Goal: Task Accomplishment & Management: Complete application form

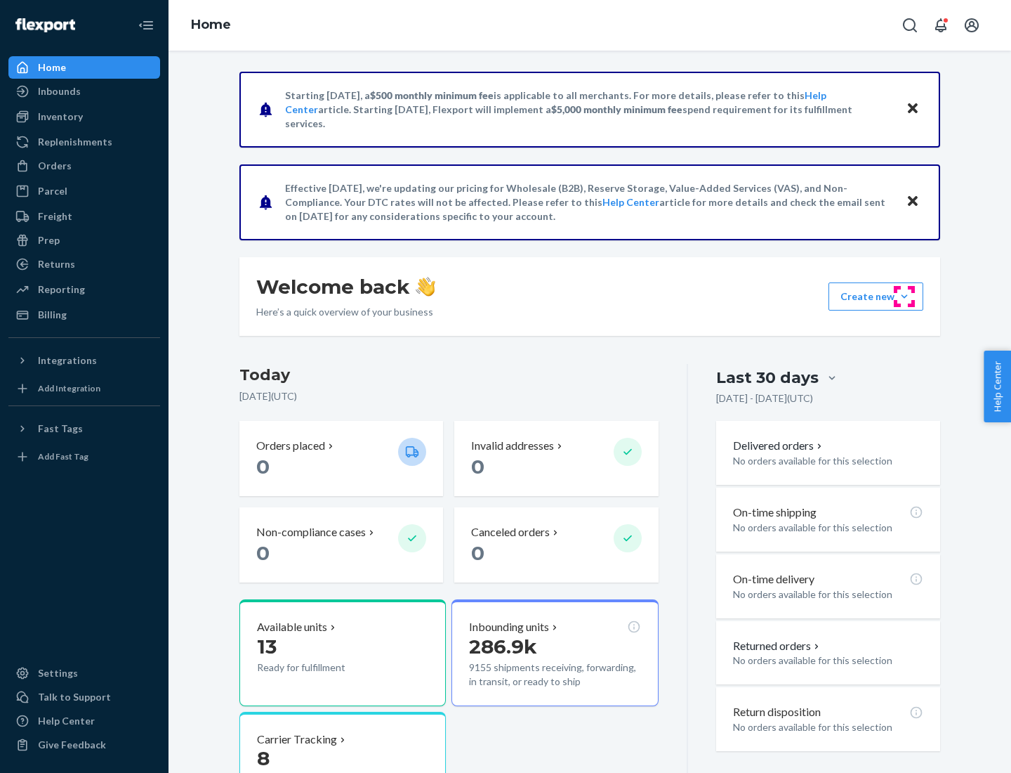
click at [905, 296] on button "Create new Create new inbound Create new order Create new product" at bounding box center [876, 296] width 95 height 28
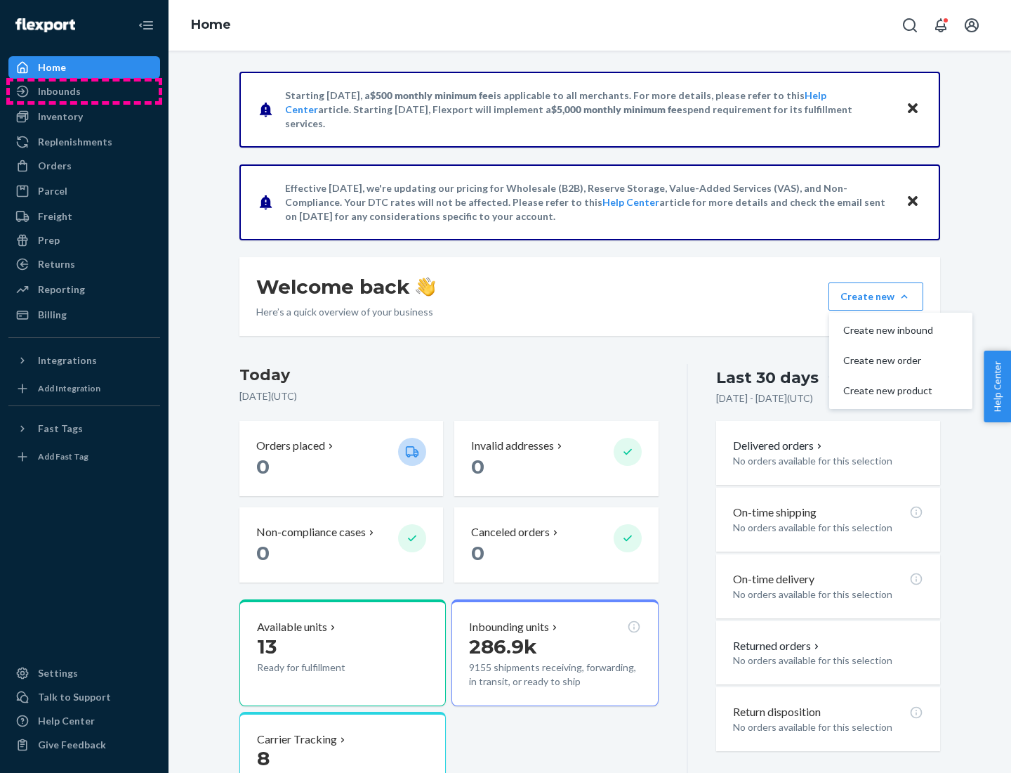
click at [84, 91] on div "Inbounds" at bounding box center [84, 91] width 149 height 20
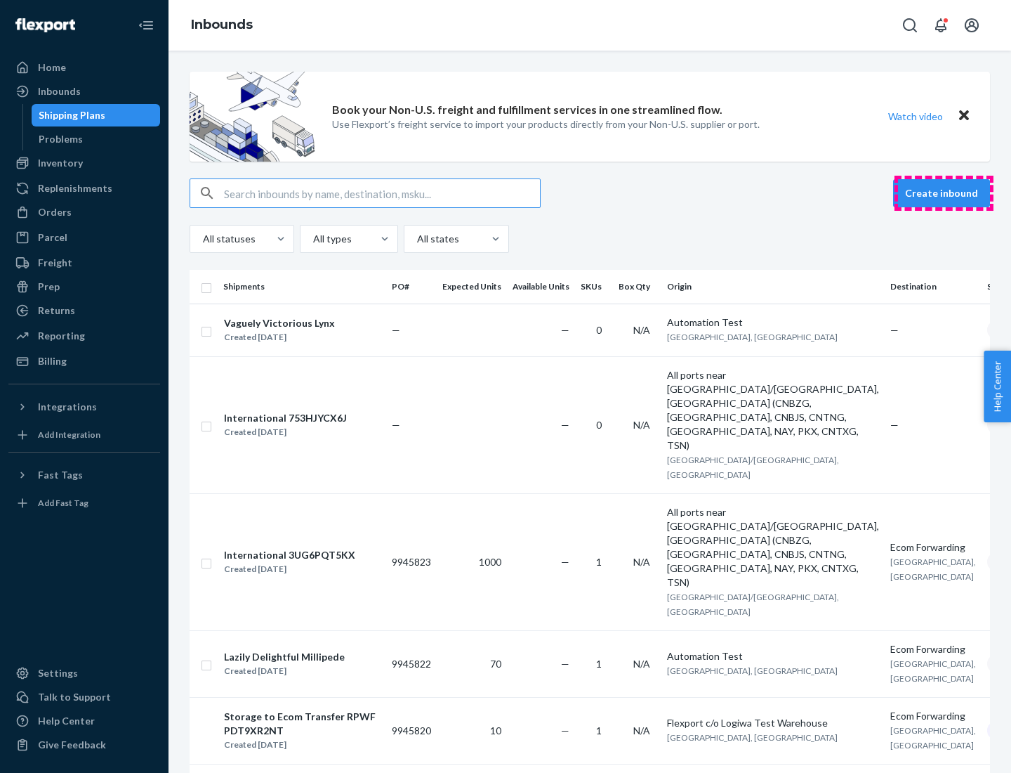
click at [944, 193] on button "Create inbound" at bounding box center [941, 193] width 97 height 28
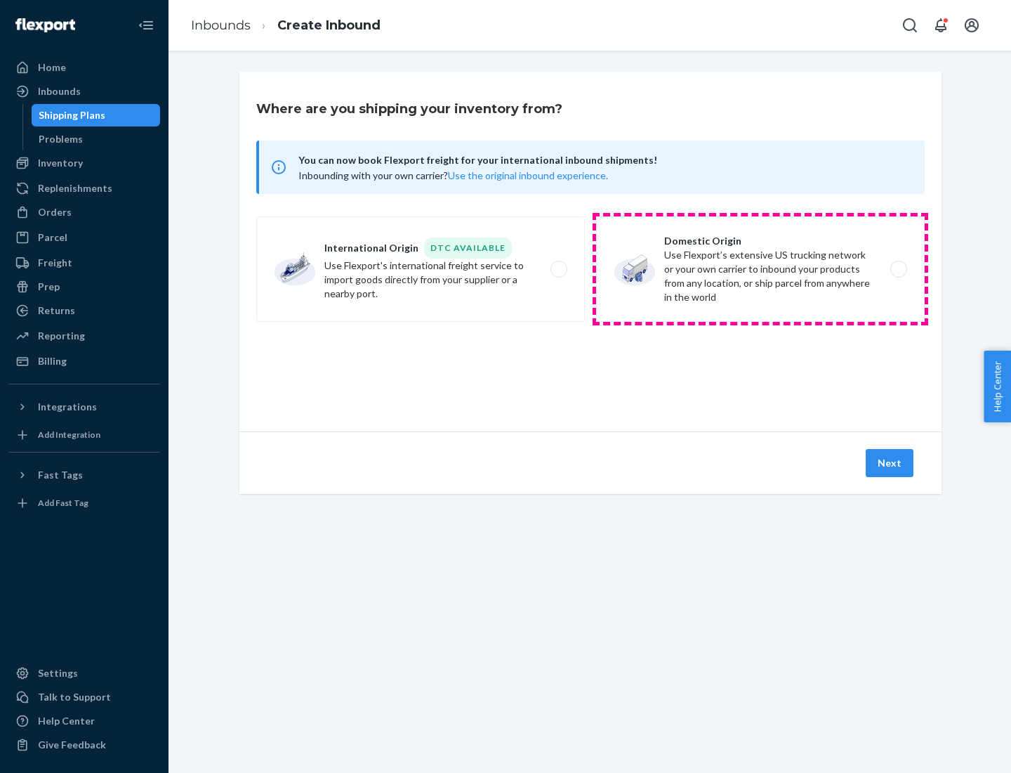
click at [761, 269] on label "Domestic Origin Use Flexport’s extensive US trucking network or your own carrie…" at bounding box center [760, 268] width 329 height 105
click at [898, 269] on input "Domestic Origin Use Flexport’s extensive US trucking network or your own carrie…" at bounding box center [902, 269] width 9 height 9
radio input "true"
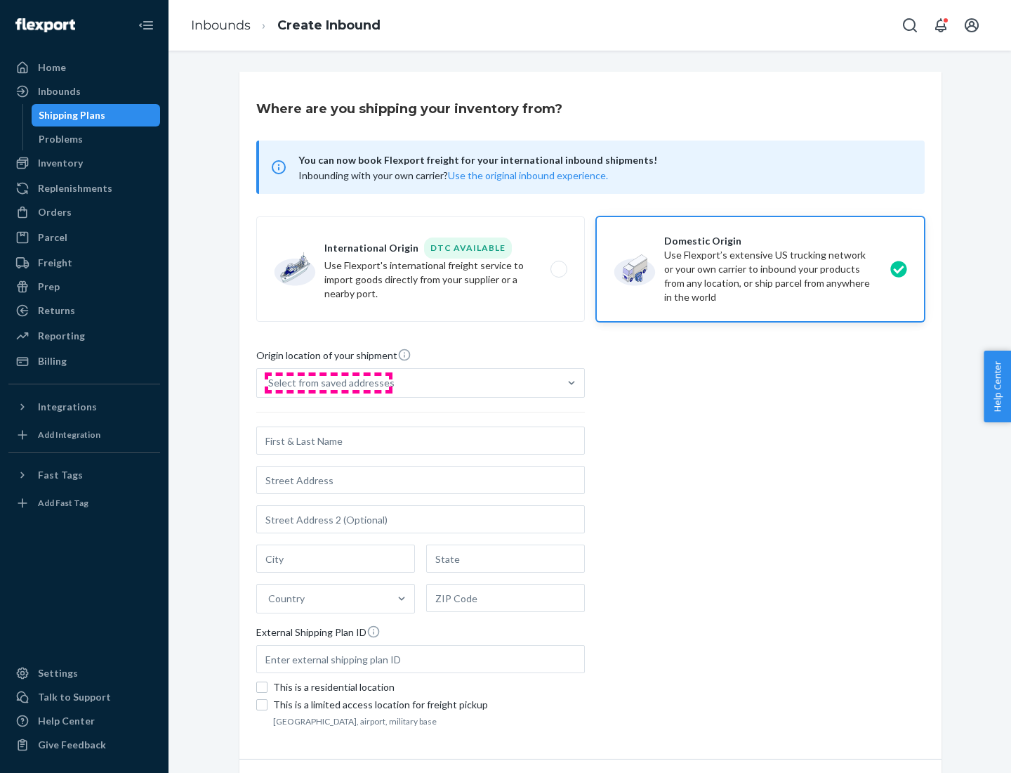
click at [328, 383] on div "Select from saved addresses" at bounding box center [331, 383] width 126 height 14
click at [270, 383] on input "Select from saved addresses" at bounding box center [268, 383] width 1 height 14
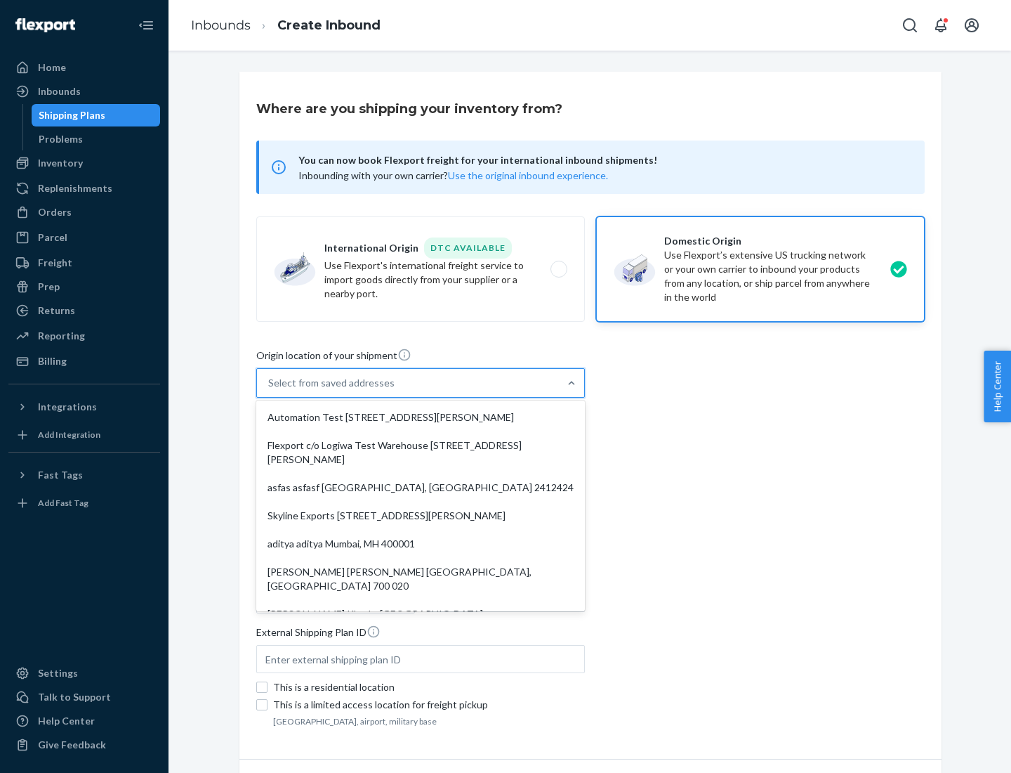
scroll to position [6, 0]
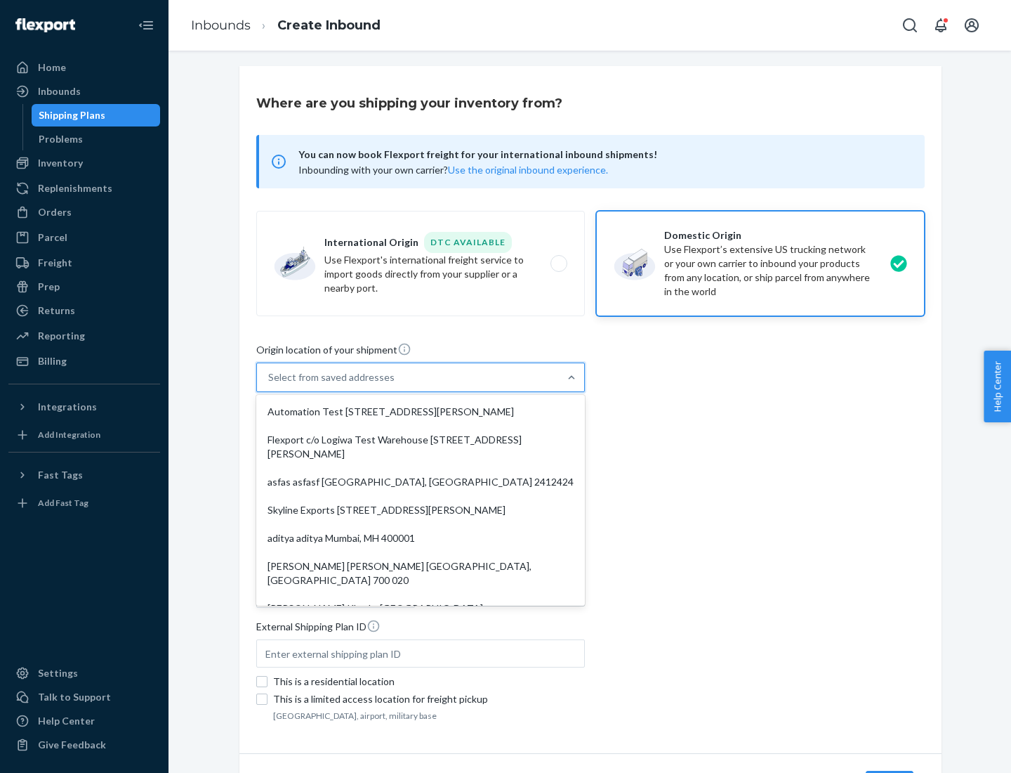
click at [421, 412] on div "Automation Test [STREET_ADDRESS][PERSON_NAME]" at bounding box center [420, 412] width 323 height 28
click at [270, 384] on input "option Automation Test [STREET_ADDRESS][PERSON_NAME]. 9 results available. Use …" at bounding box center [268, 377] width 1 height 14
type input "Automation Test"
type input "9th Floor"
type input "[GEOGRAPHIC_DATA]"
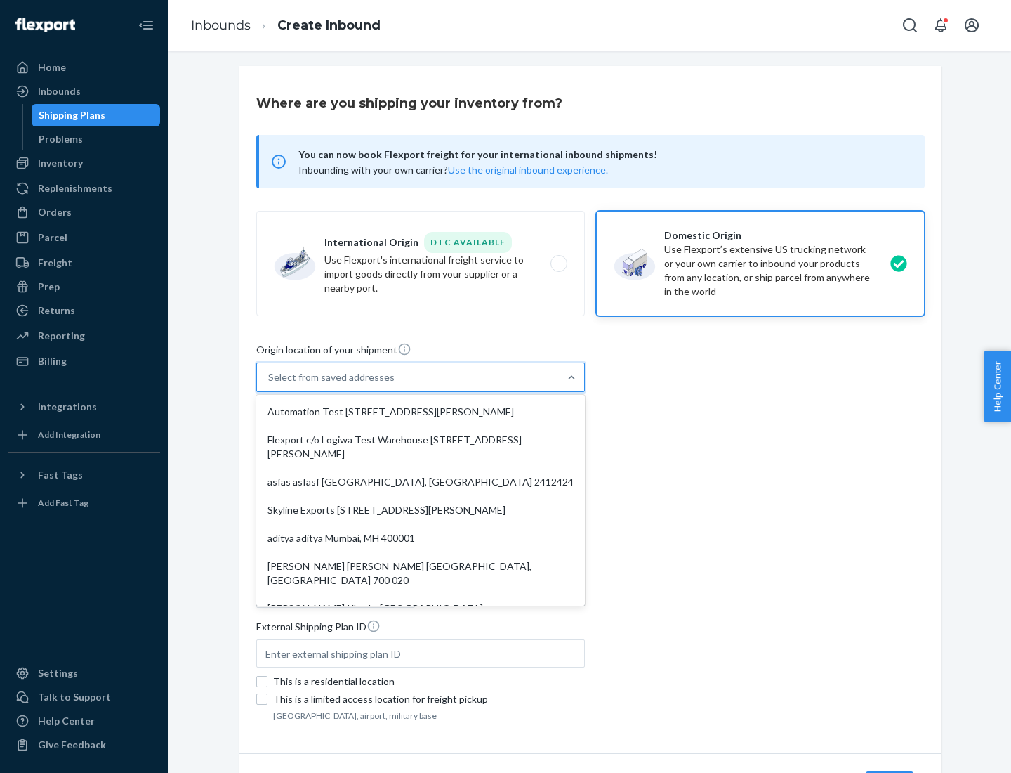
type input "CA"
type input "94104"
type input "[STREET_ADDRESS][PERSON_NAME]"
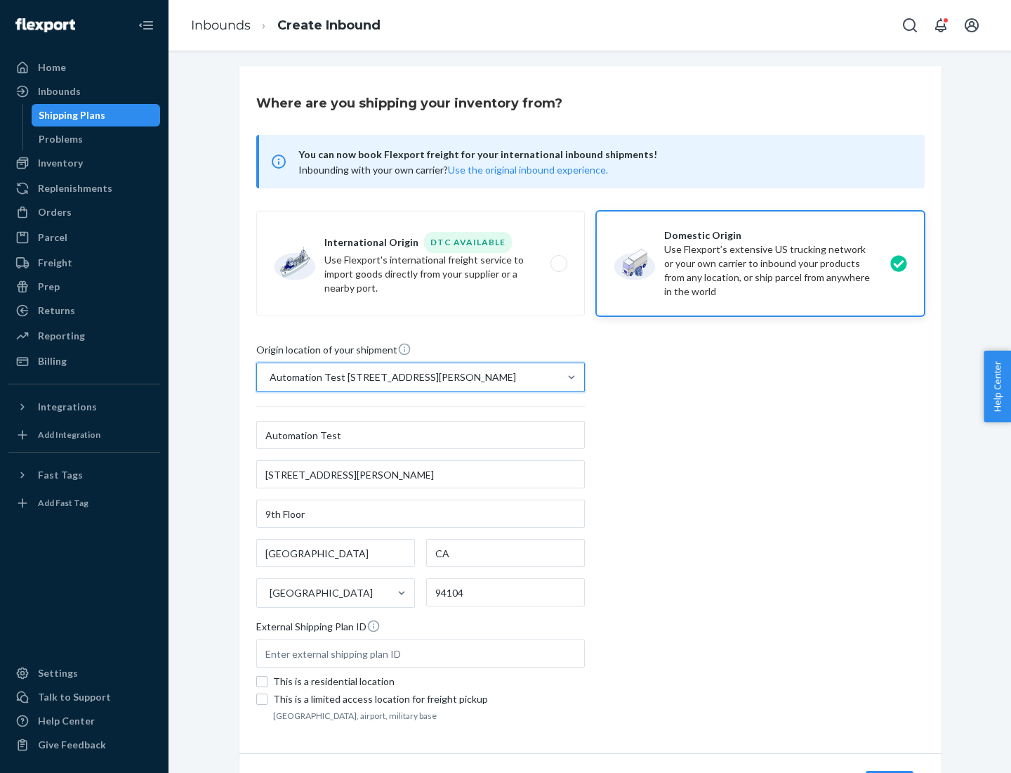
scroll to position [82, 0]
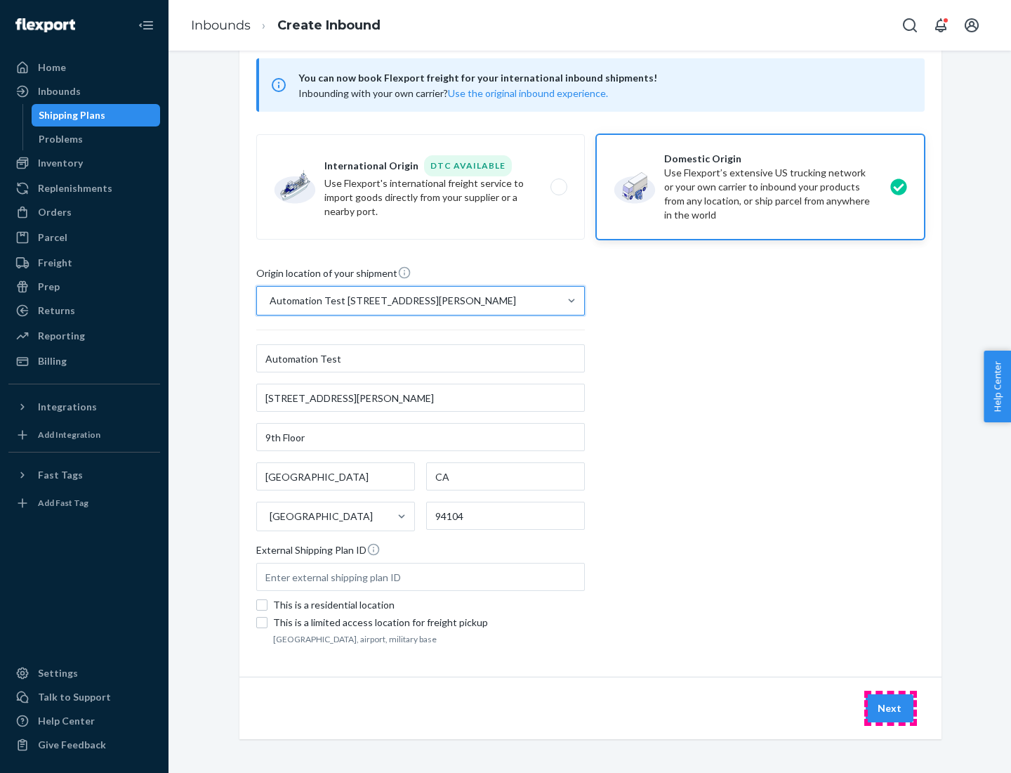
click at [891, 708] on button "Next" at bounding box center [890, 708] width 48 height 28
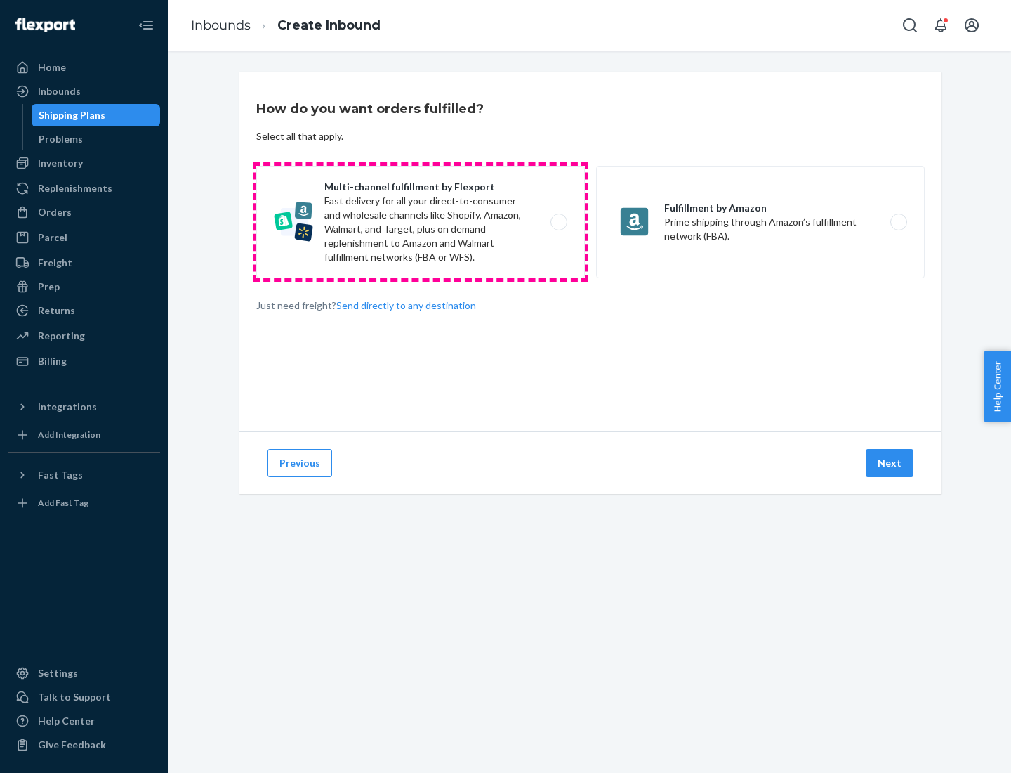
click at [421, 222] on label "Multi-channel fulfillment by Flexport Fast delivery for all your direct-to-cons…" at bounding box center [420, 222] width 329 height 112
click at [558, 222] on input "Multi-channel fulfillment by Flexport Fast delivery for all your direct-to-cons…" at bounding box center [562, 222] width 9 height 9
radio input "true"
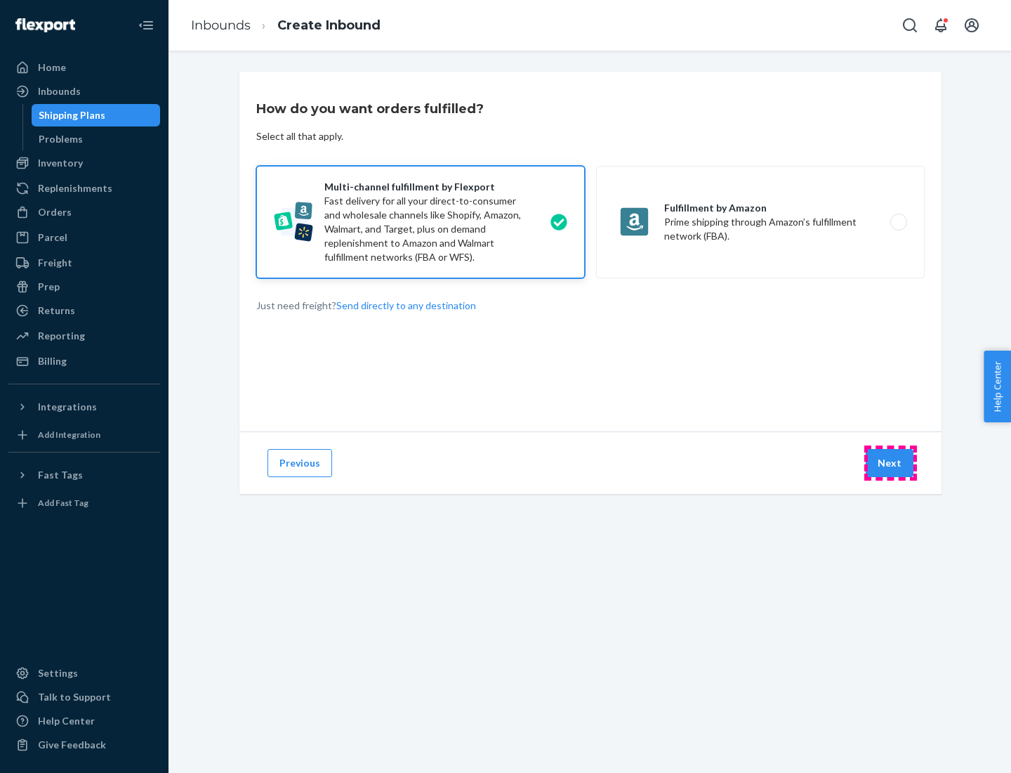
click at [891, 463] on button "Next" at bounding box center [890, 463] width 48 height 28
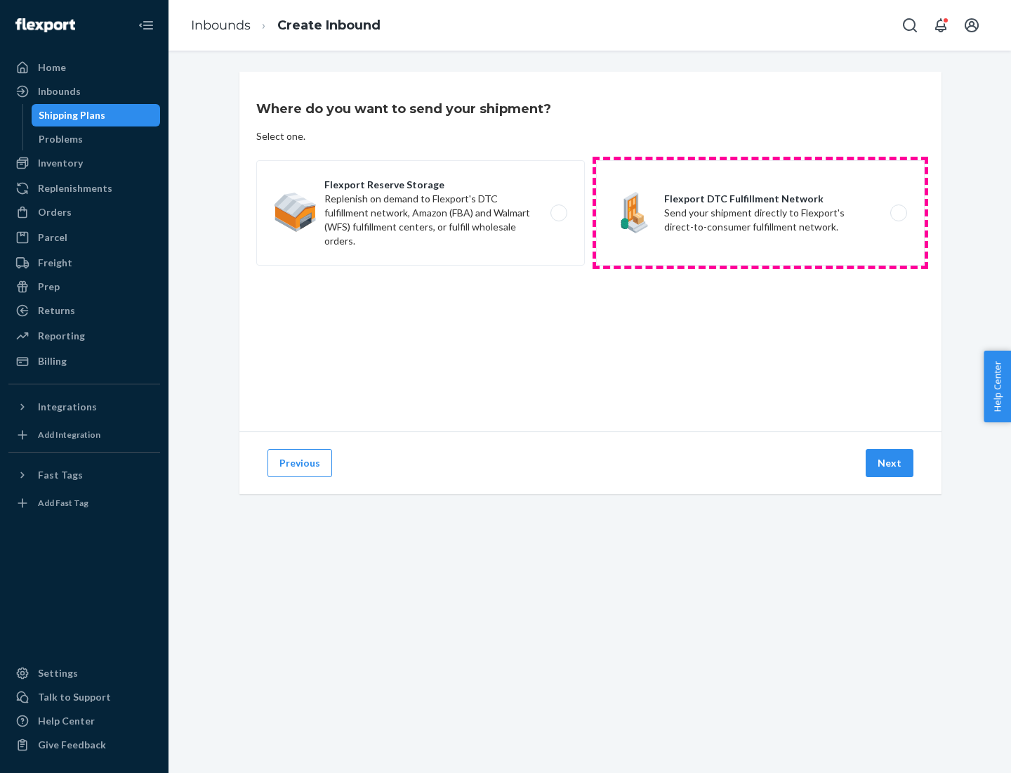
click at [761, 213] on label "Flexport DTC Fulfillment Network Send your shipment directly to Flexport's dire…" at bounding box center [760, 212] width 329 height 105
click at [898, 213] on input "Flexport DTC Fulfillment Network Send your shipment directly to Flexport's dire…" at bounding box center [902, 213] width 9 height 9
radio input "true"
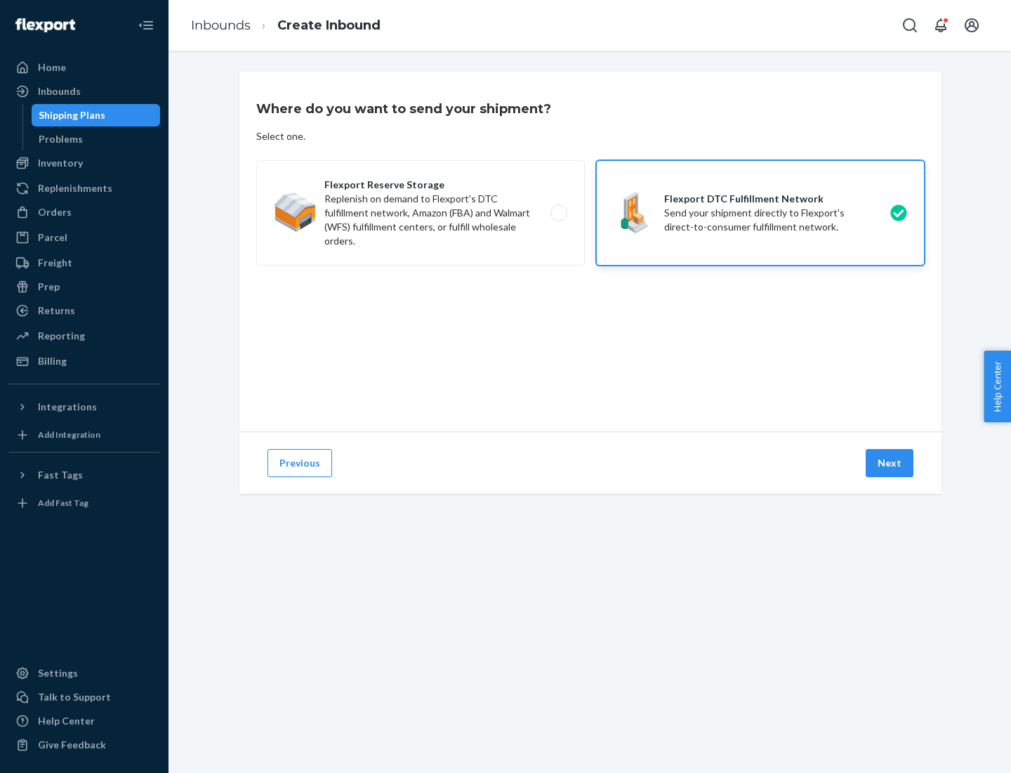
click at [891, 463] on button "Next" at bounding box center [890, 463] width 48 height 28
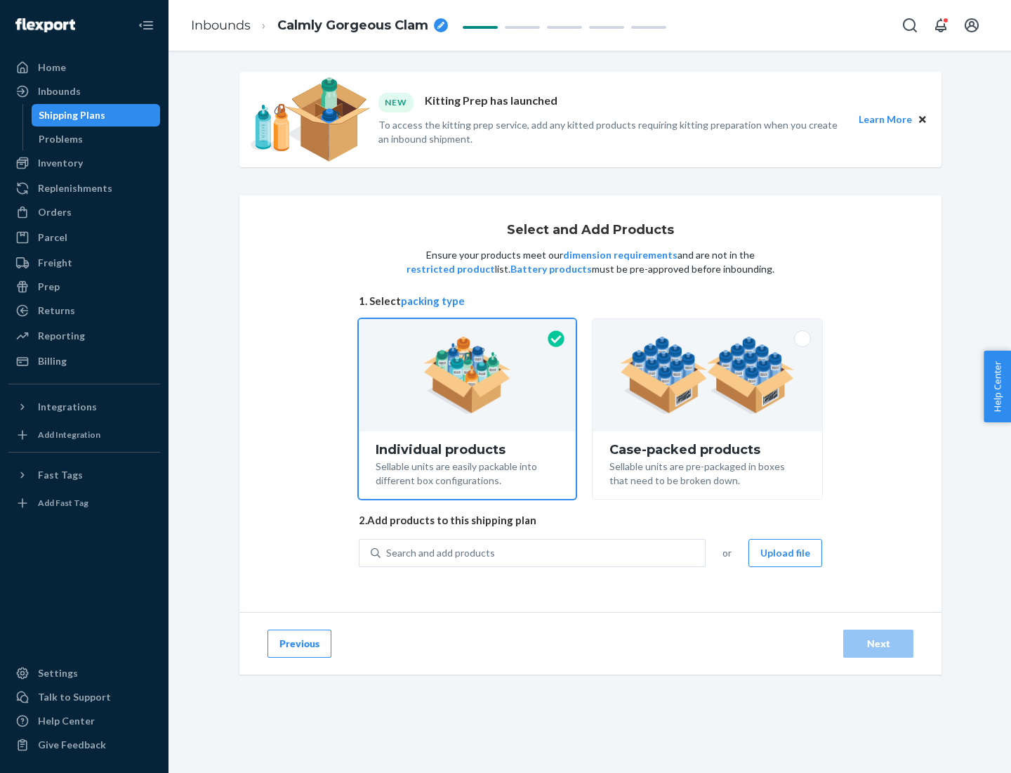
click at [708, 375] on img at bounding box center [707, 374] width 175 height 77
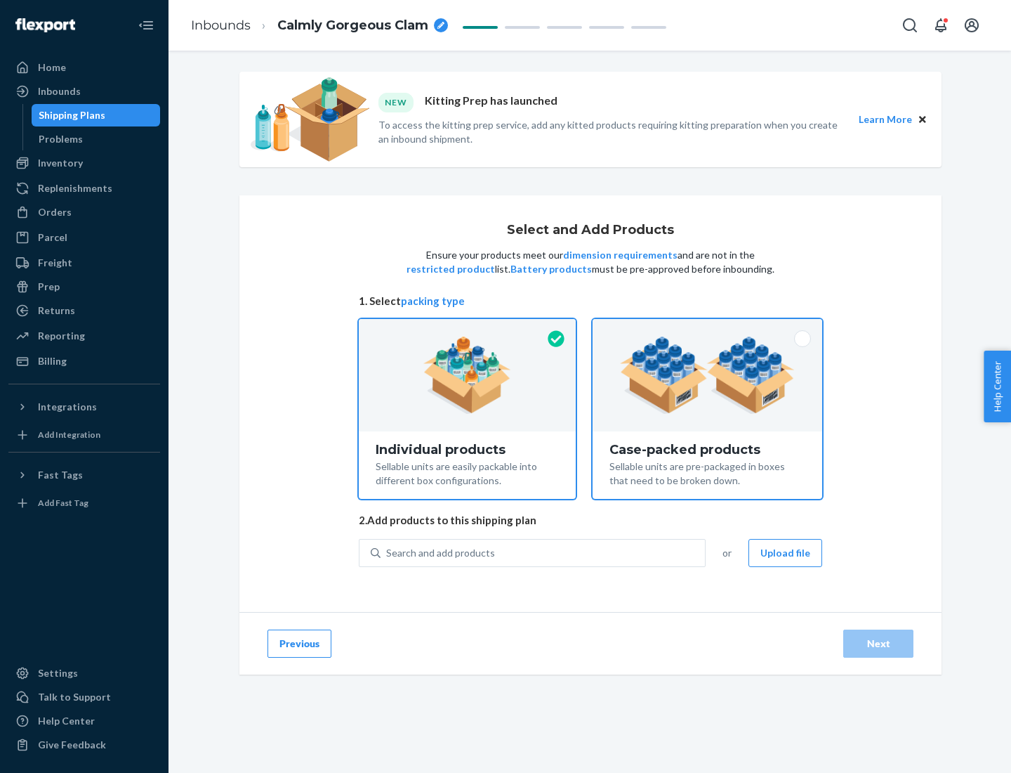
click at [708, 328] on input "Case-packed products Sellable units are pre-packaged in boxes that need to be b…" at bounding box center [707, 323] width 9 height 9
radio input "true"
radio input "false"
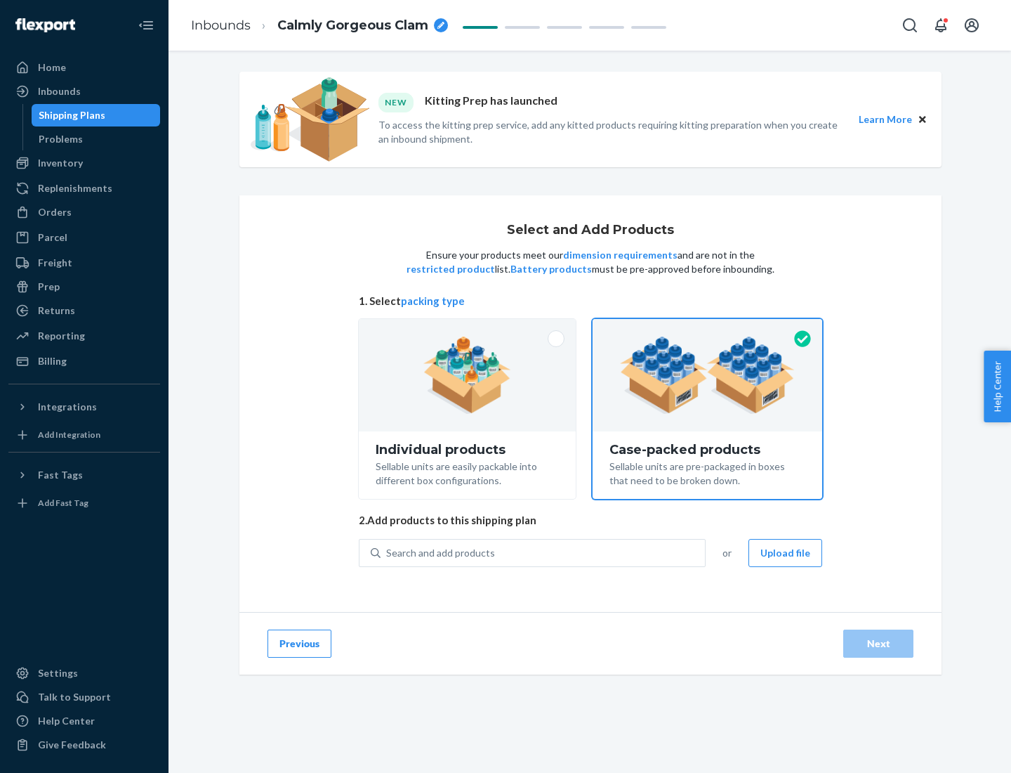
click at [544, 552] on div "Search and add products" at bounding box center [543, 552] width 324 height 25
click at [388, 552] on input "Search and add products" at bounding box center [386, 553] width 1 height 14
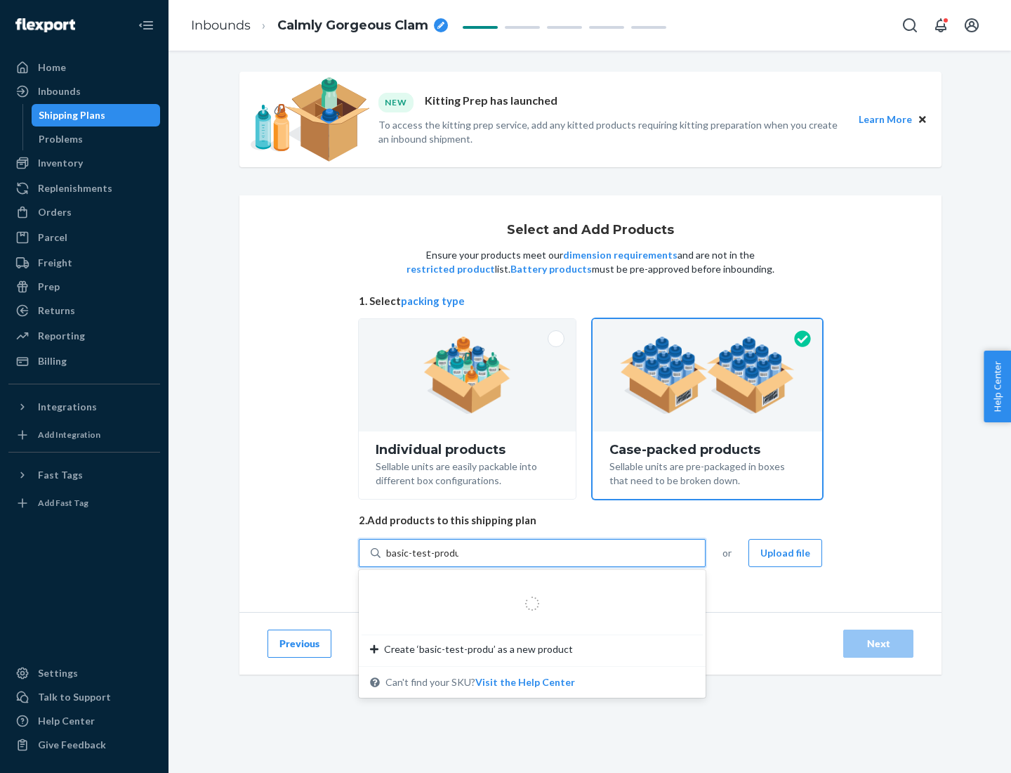
type input "basic-test-product-1"
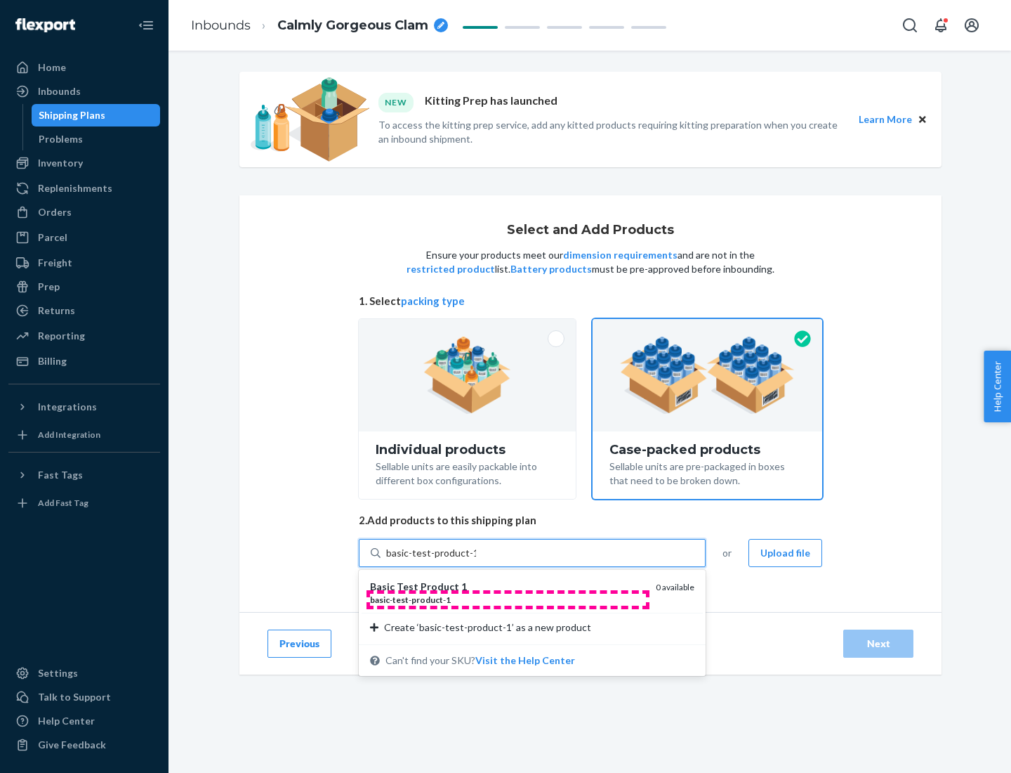
click at [508, 599] on div "basic - test - product - 1" at bounding box center [507, 599] width 275 height 12
click at [476, 560] on input "basic-test-product-1" at bounding box center [431, 553] width 90 height 14
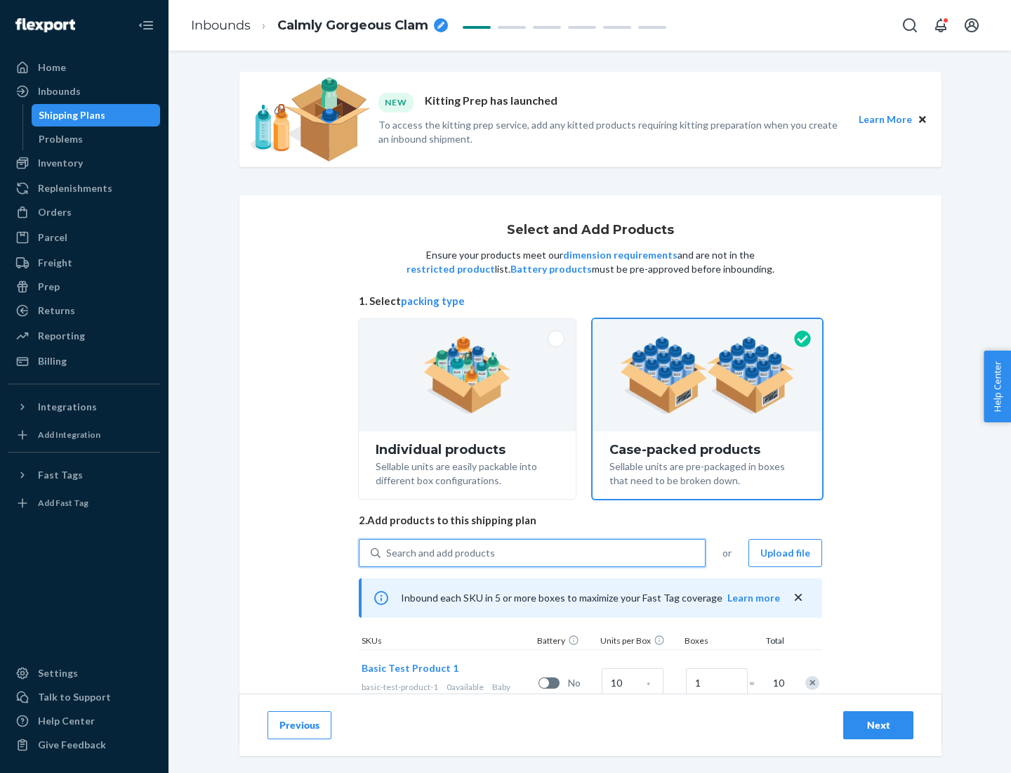
scroll to position [51, 0]
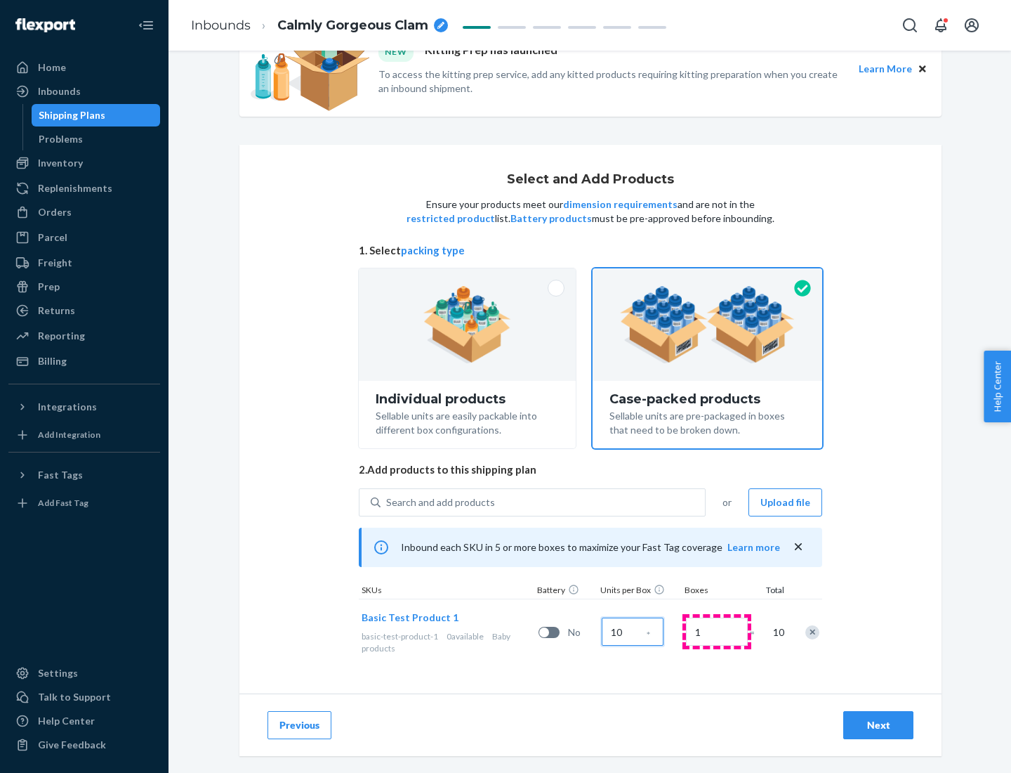
type input "10"
type input "7"
click at [879, 725] on div "Next" at bounding box center [878, 725] width 46 height 14
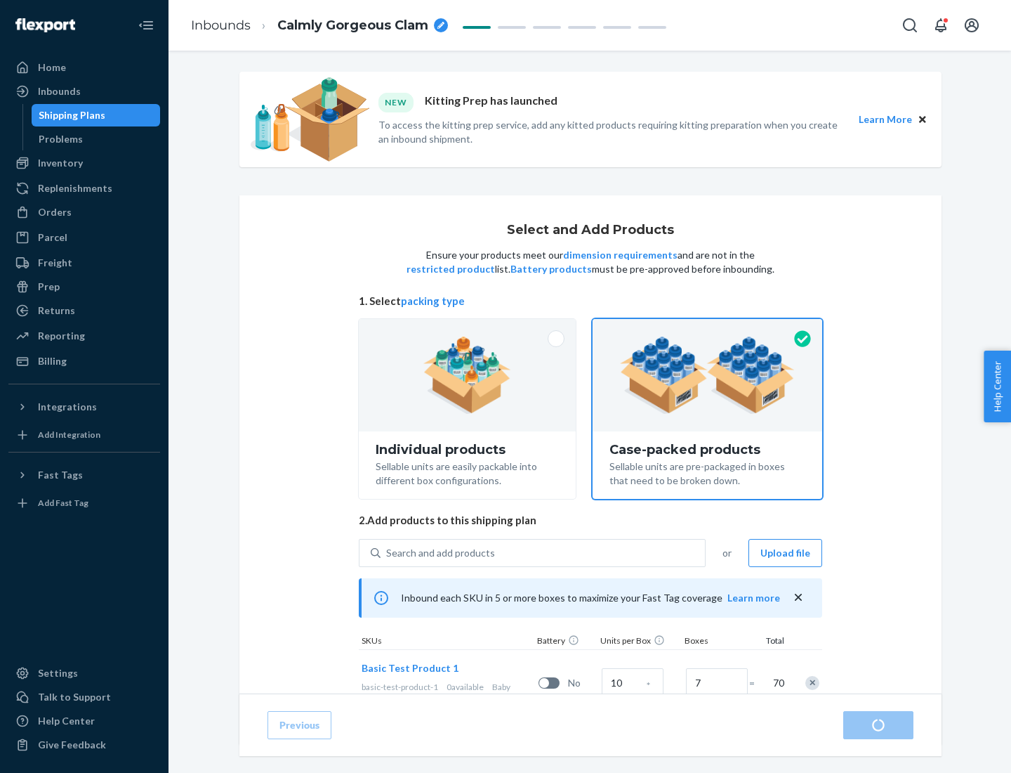
radio input "true"
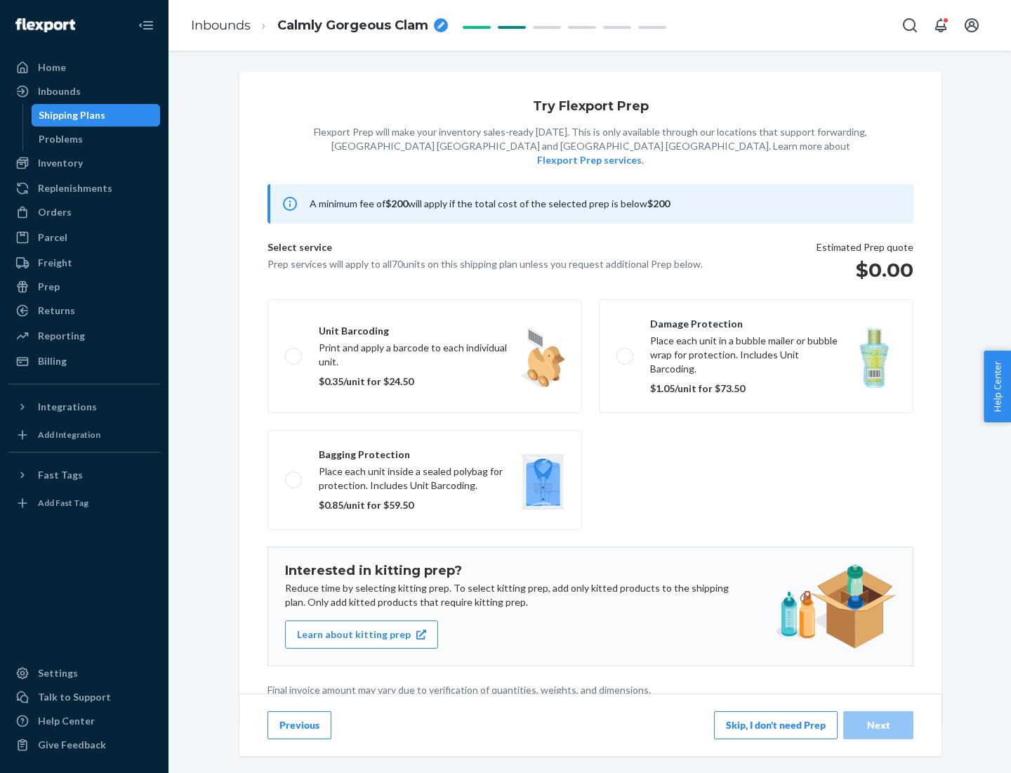
scroll to position [4, 0]
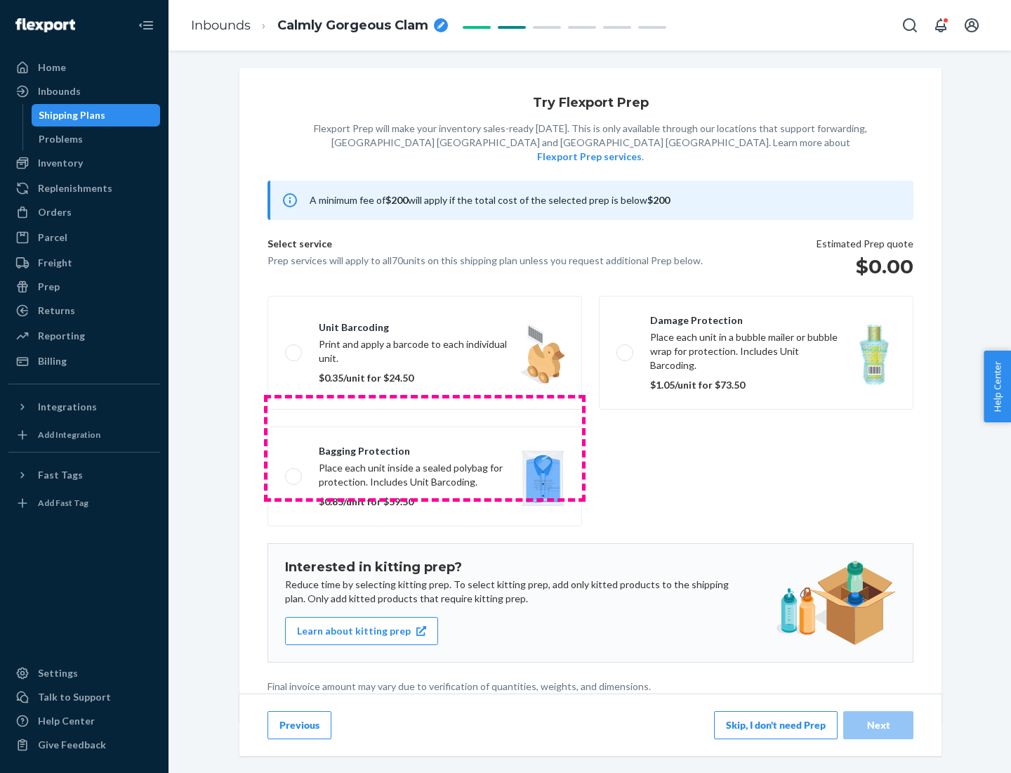
click at [425, 447] on label "Bagging protection Place each unit inside a sealed polybag for protection. Incl…" at bounding box center [425, 476] width 315 height 100
click at [294, 471] on input "Bagging protection Place each unit inside a sealed polybag for protection. Incl…" at bounding box center [289, 475] width 9 height 9
checkbox input "true"
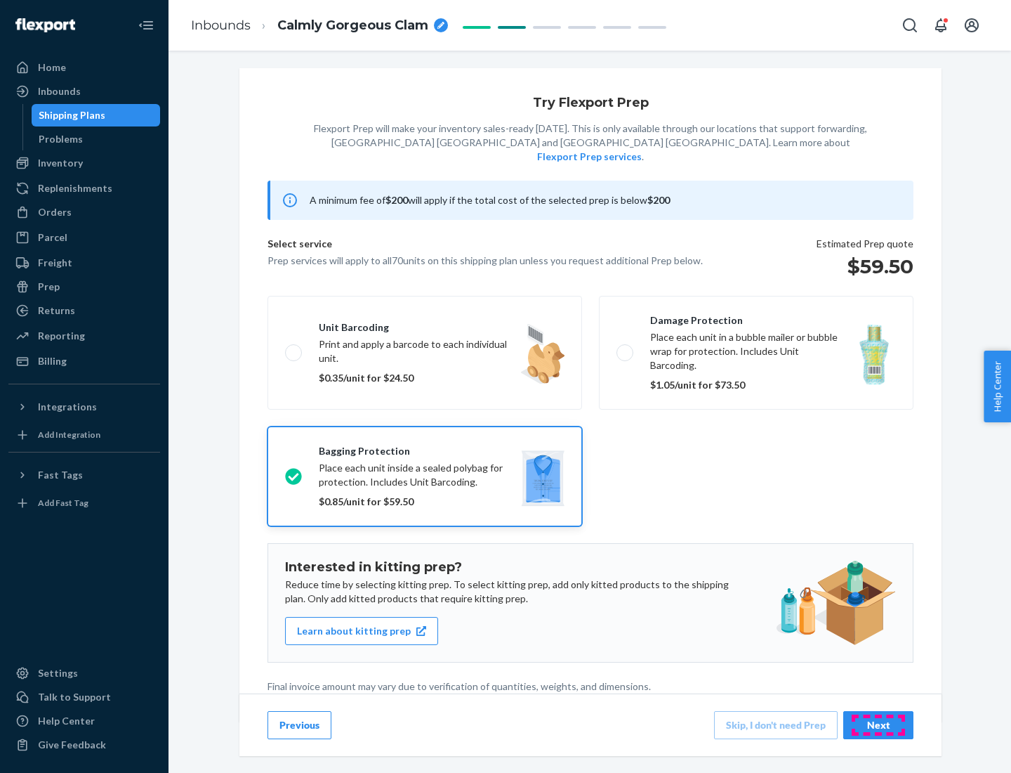
click at [879, 724] on div "Next" at bounding box center [878, 725] width 46 height 14
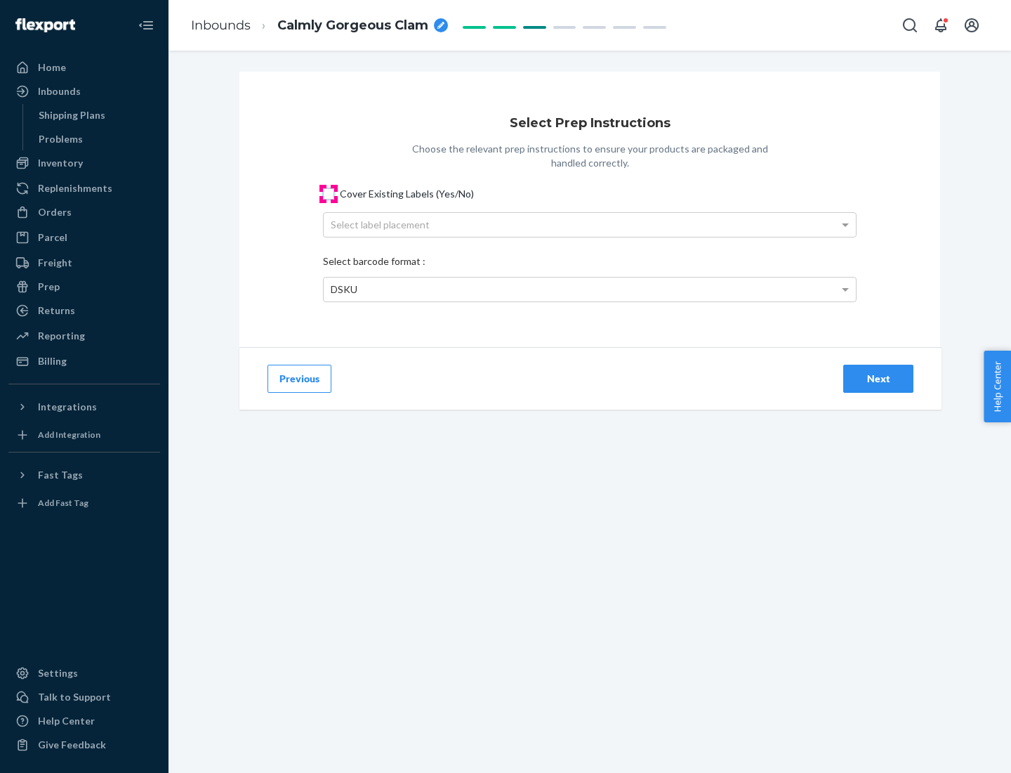
click at [329, 193] on input "Cover Existing Labels (Yes/No)" at bounding box center [328, 193] width 11 height 11
checkbox input "true"
click at [590, 224] on div "Select label placement" at bounding box center [590, 225] width 532 height 24
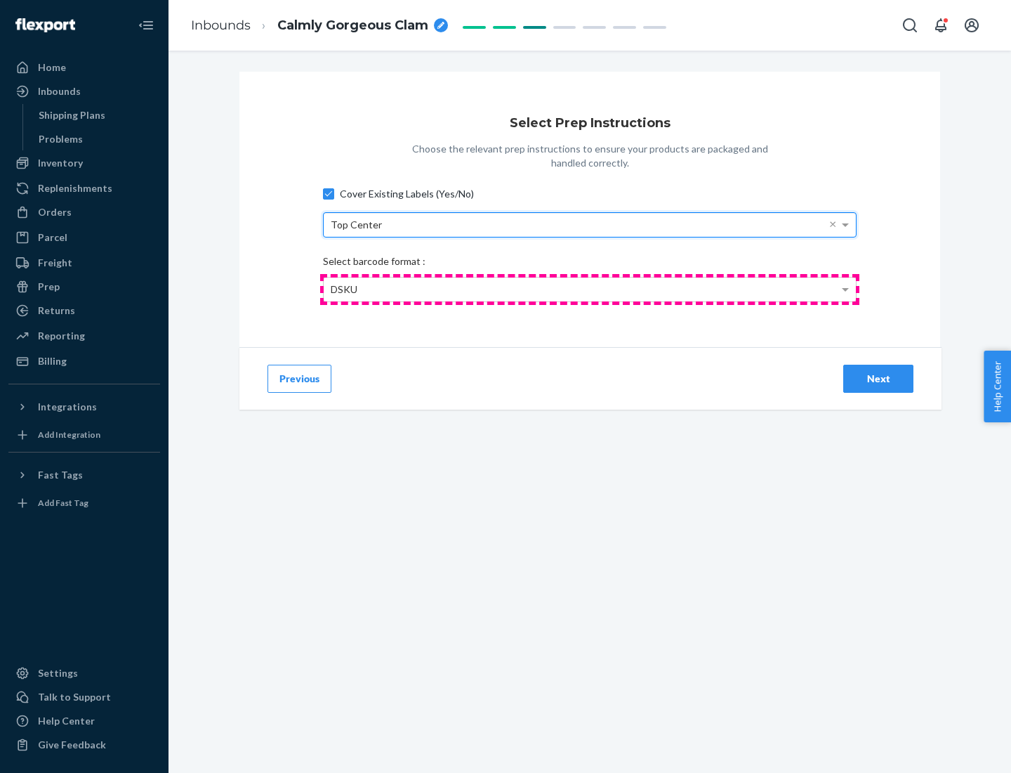
click at [590, 289] on div "DSKU" at bounding box center [590, 289] width 532 height 24
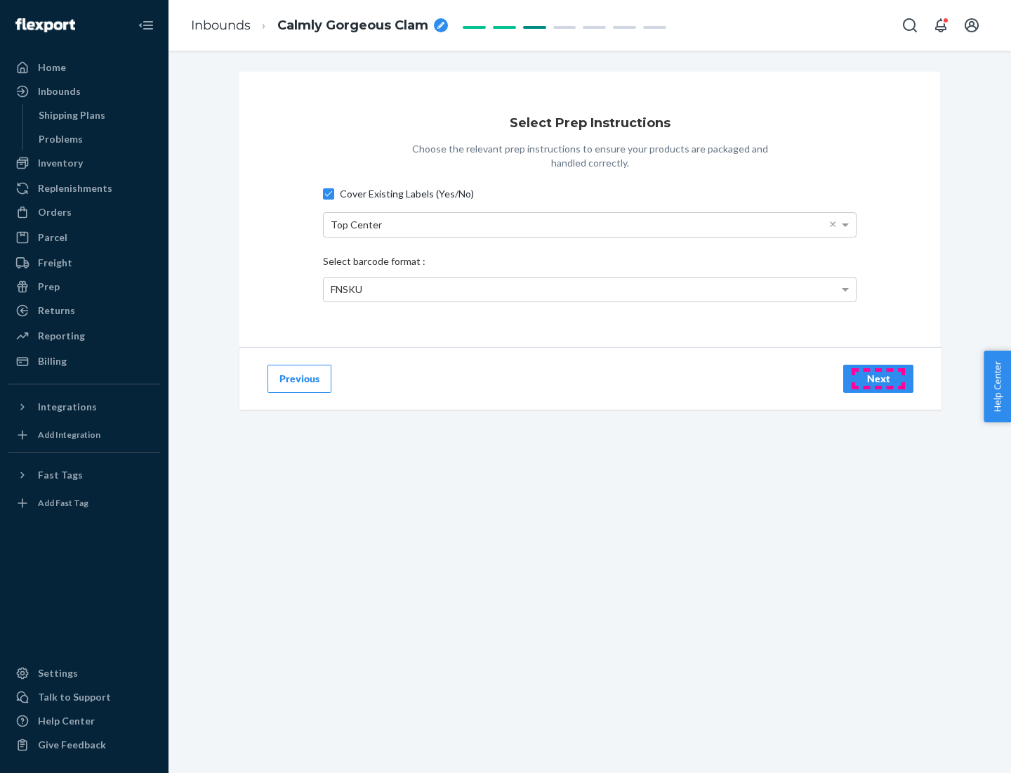
click at [879, 378] on div "Next" at bounding box center [878, 379] width 46 height 14
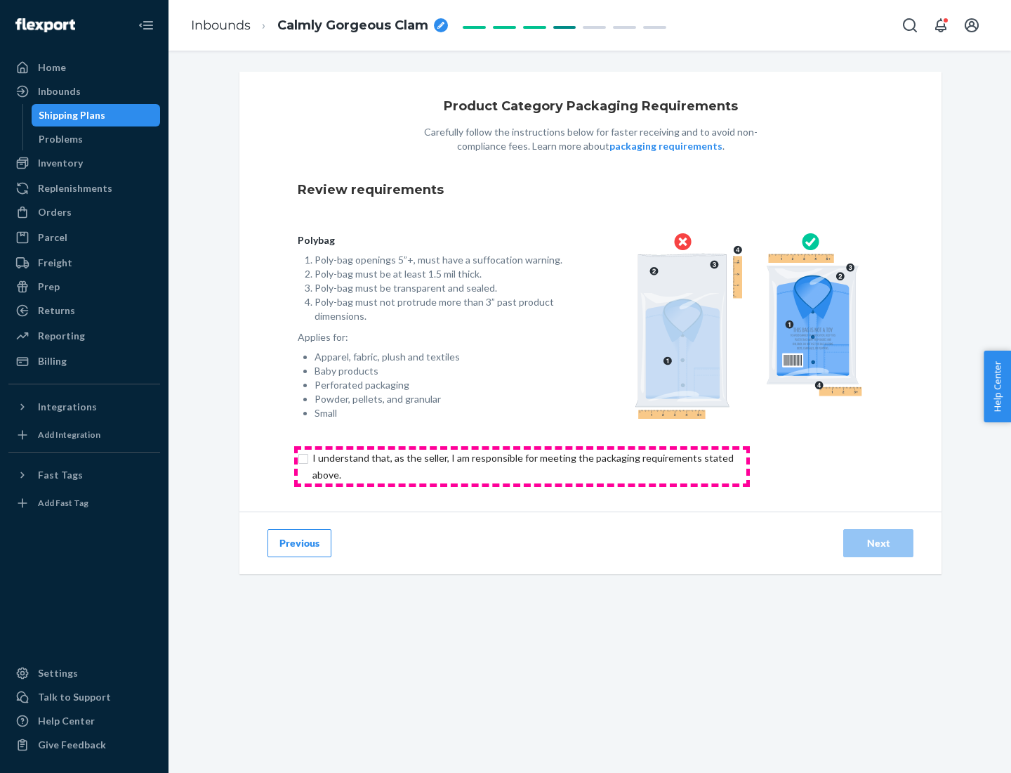
click at [522, 466] on input "checkbox" at bounding box center [531, 466] width 467 height 34
checkbox input "true"
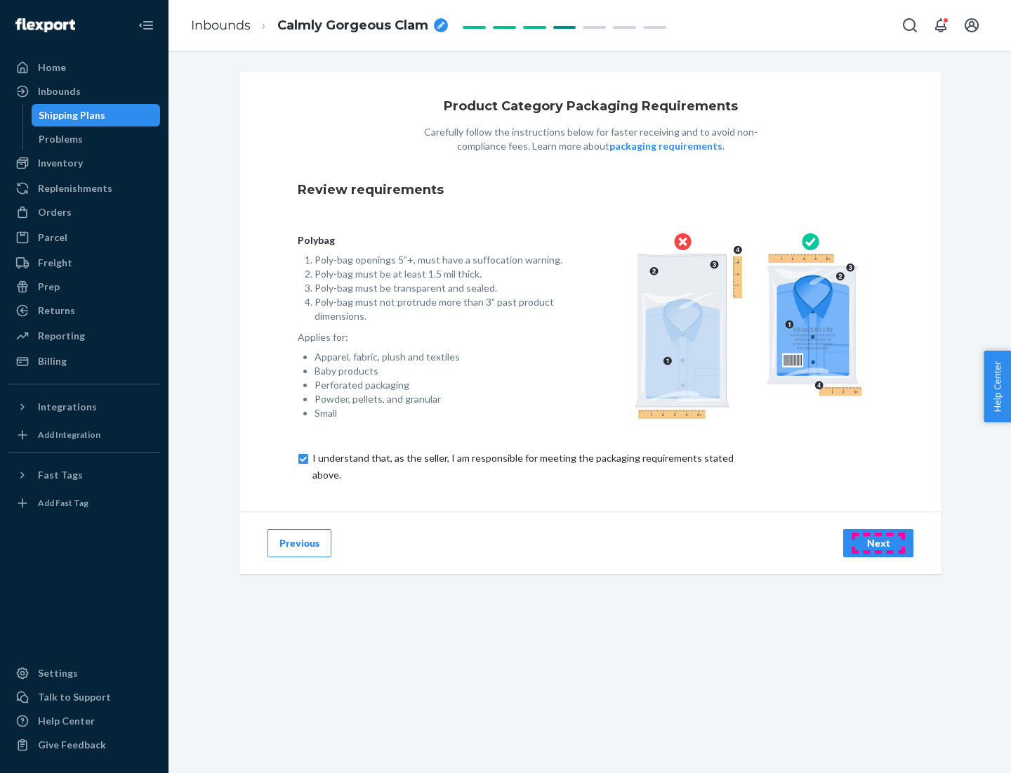
click at [879, 542] on div "Next" at bounding box center [878, 543] width 46 height 14
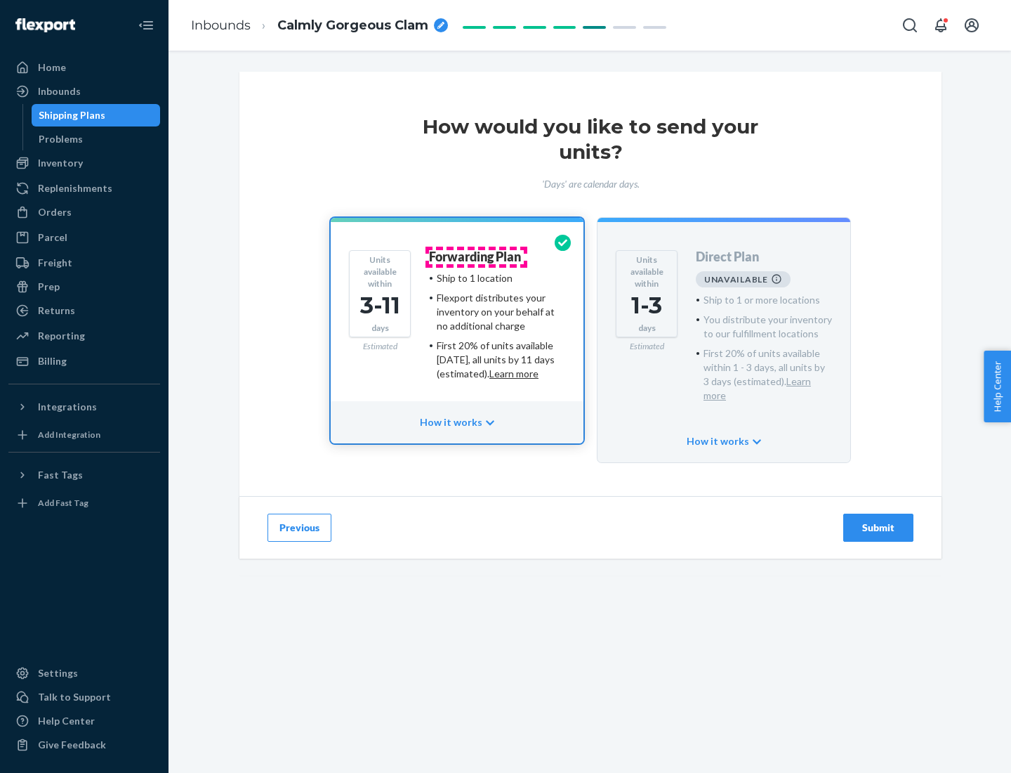
click at [476, 256] on h4 "Forwarding Plan" at bounding box center [475, 257] width 92 height 14
click at [879, 520] on div "Submit" at bounding box center [878, 527] width 46 height 14
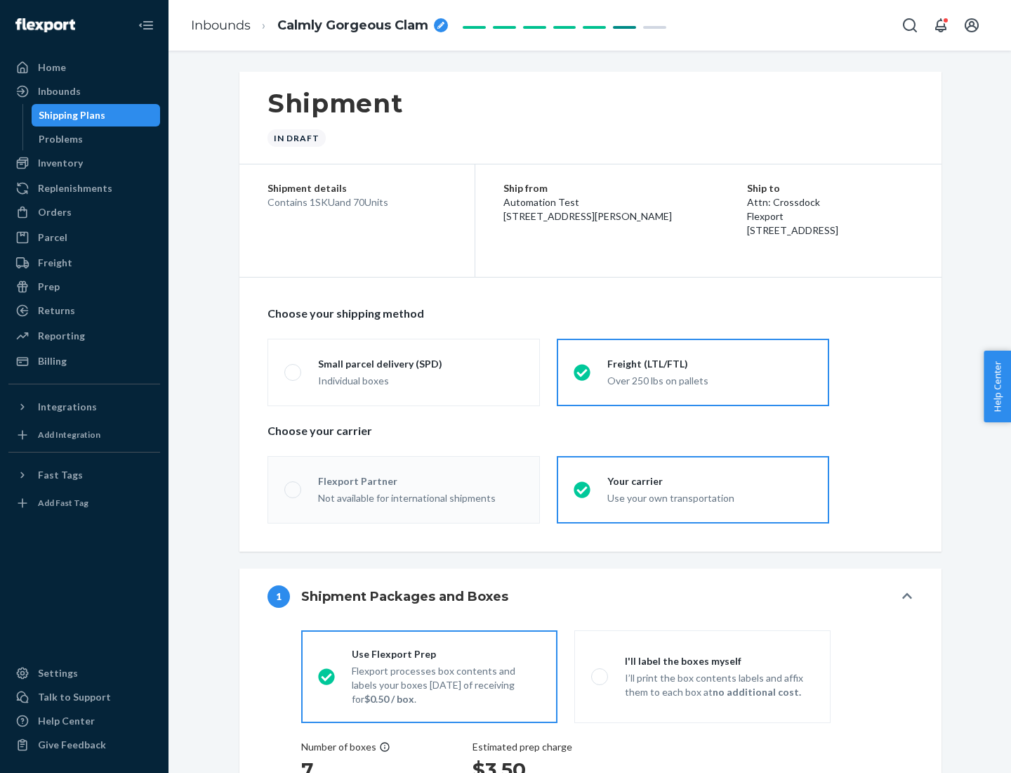
radio input "true"
radio input "false"
radio input "true"
radio input "false"
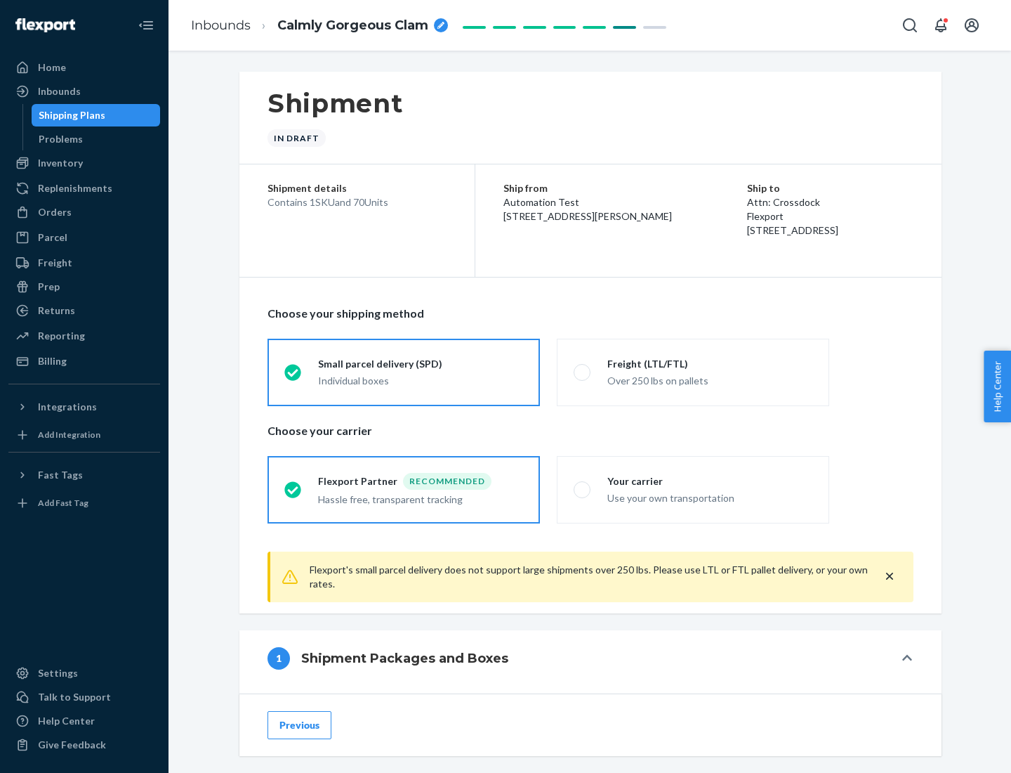
click at [693, 372] on div "Over 250 lbs on pallets" at bounding box center [710, 379] width 205 height 17
click at [583, 372] on input "Freight (LTL/FTL) Over 250 lbs on pallets" at bounding box center [578, 371] width 9 height 9
radio input "true"
radio input "false"
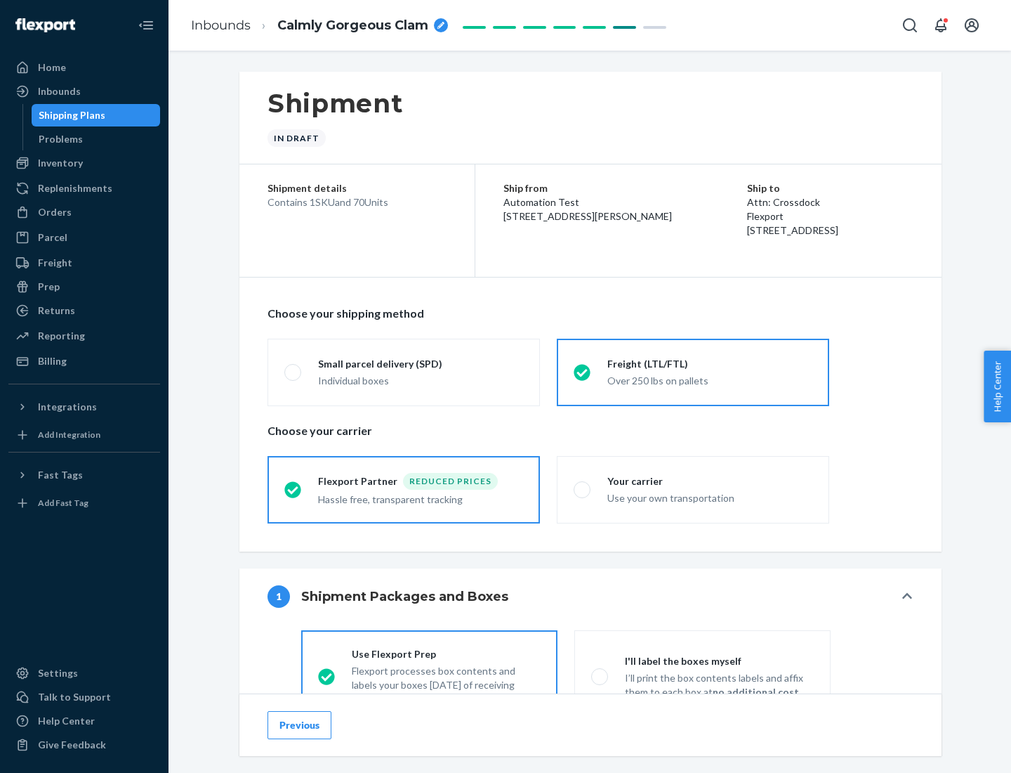
scroll to position [78, 0]
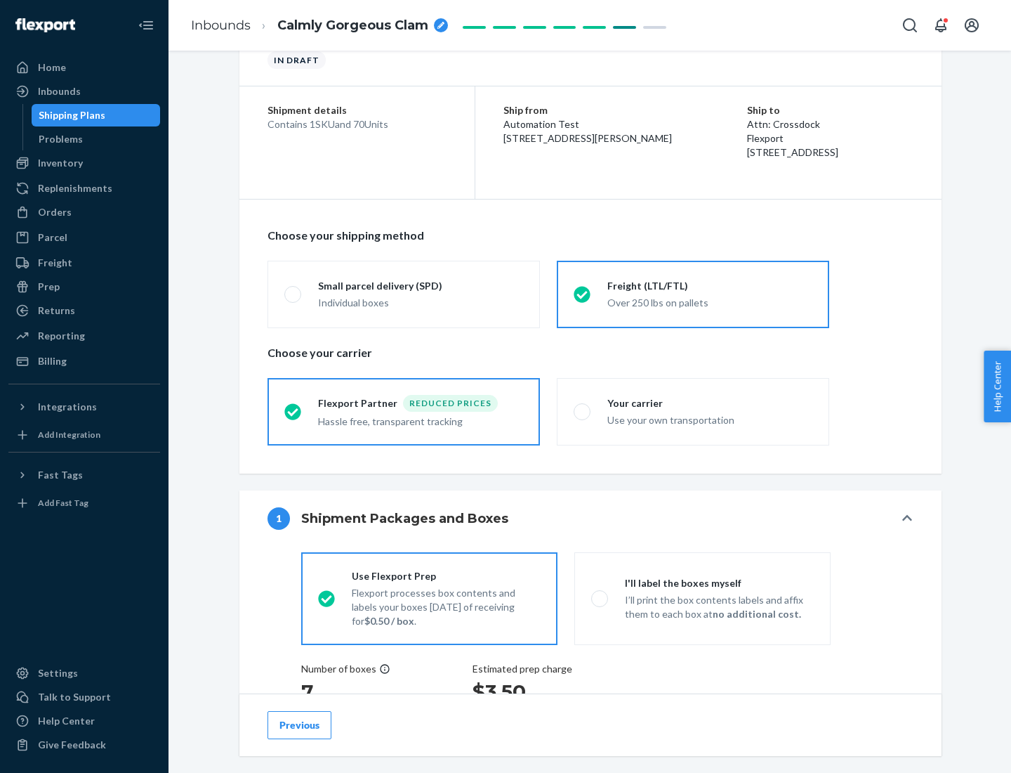
click at [404, 412] on div "Hassle free, transparent tracking" at bounding box center [420, 420] width 205 height 17
click at [294, 411] on input "Flexport Partner Reduced prices Hassle free, transparent tracking" at bounding box center [288, 411] width 9 height 9
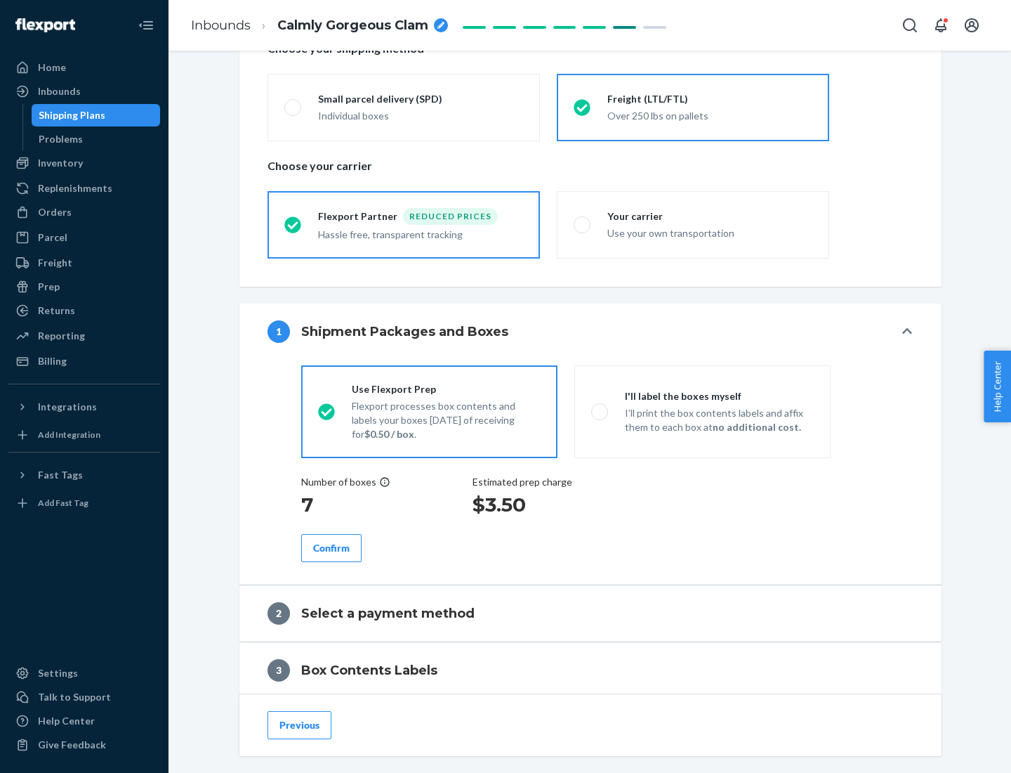
click at [702, 411] on p "I’ll print the box contents labels and affix them to each box at no additional …" at bounding box center [719, 420] width 189 height 28
click at [600, 411] on input "I'll label the boxes myself I’ll print the box contents labels and affix them t…" at bounding box center [595, 411] width 9 height 9
radio input "true"
radio input "false"
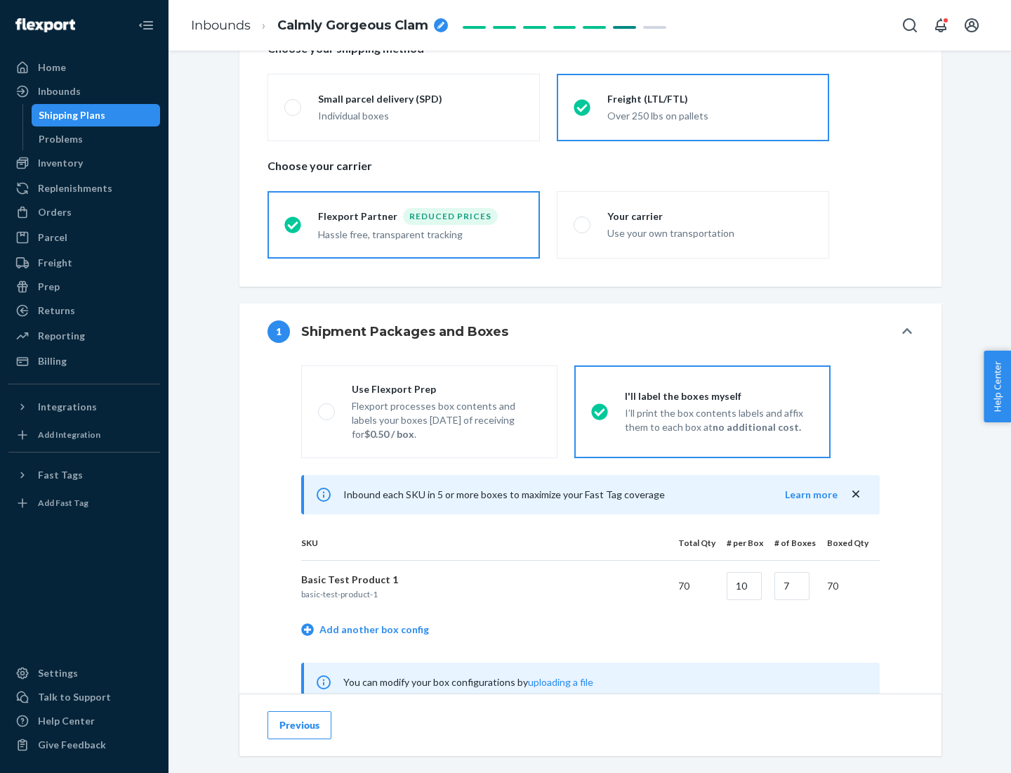
scroll to position [439, 0]
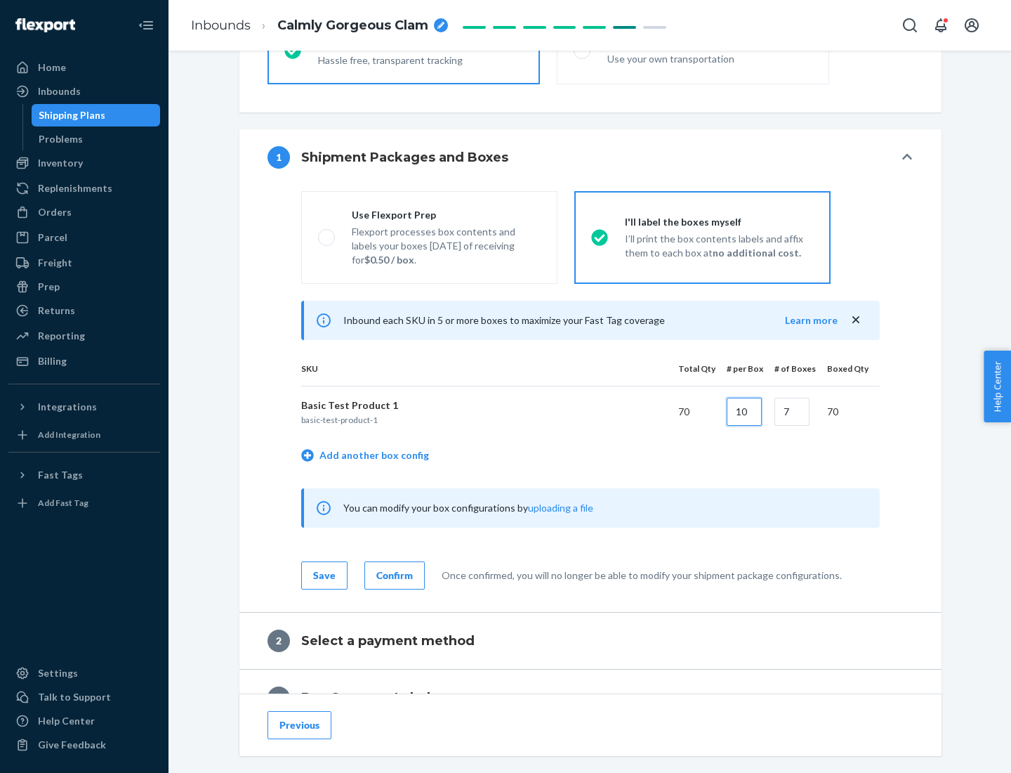
type input "10"
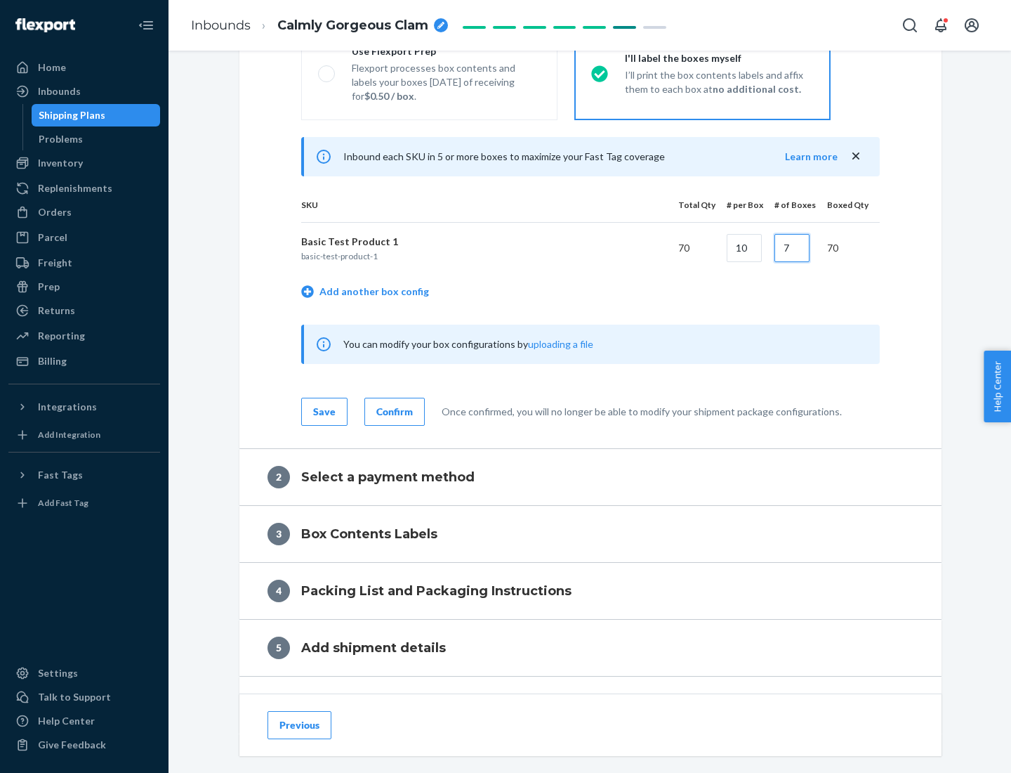
type input "7"
click at [393, 411] on div "Confirm" at bounding box center [394, 412] width 37 height 14
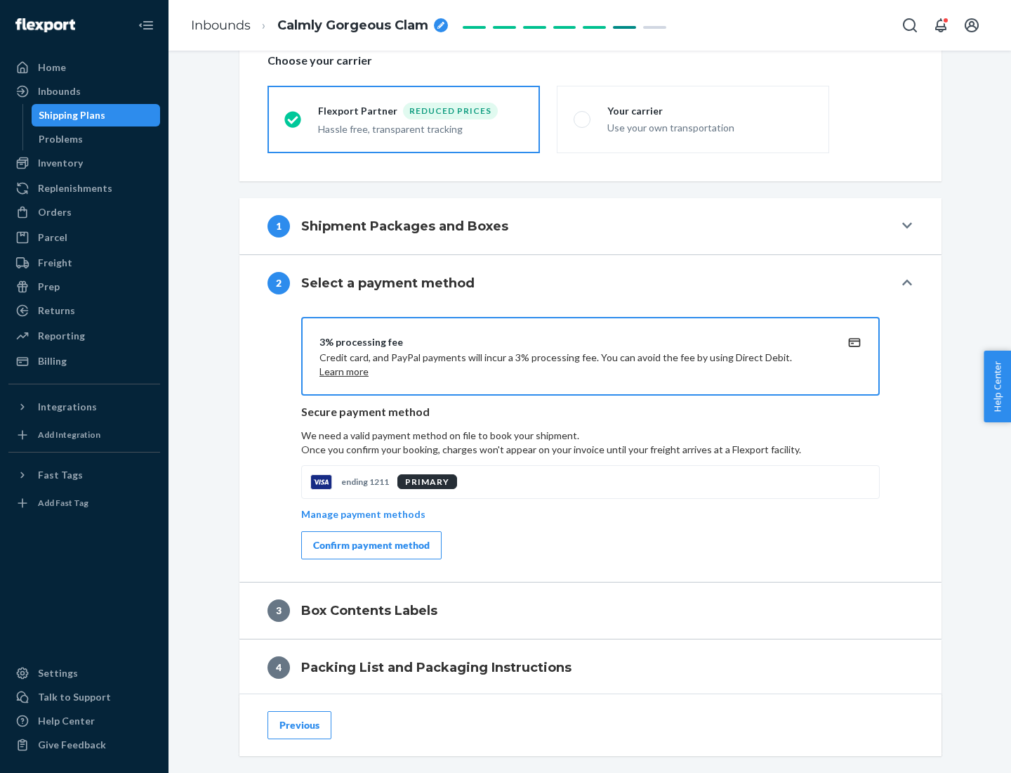
scroll to position [504, 0]
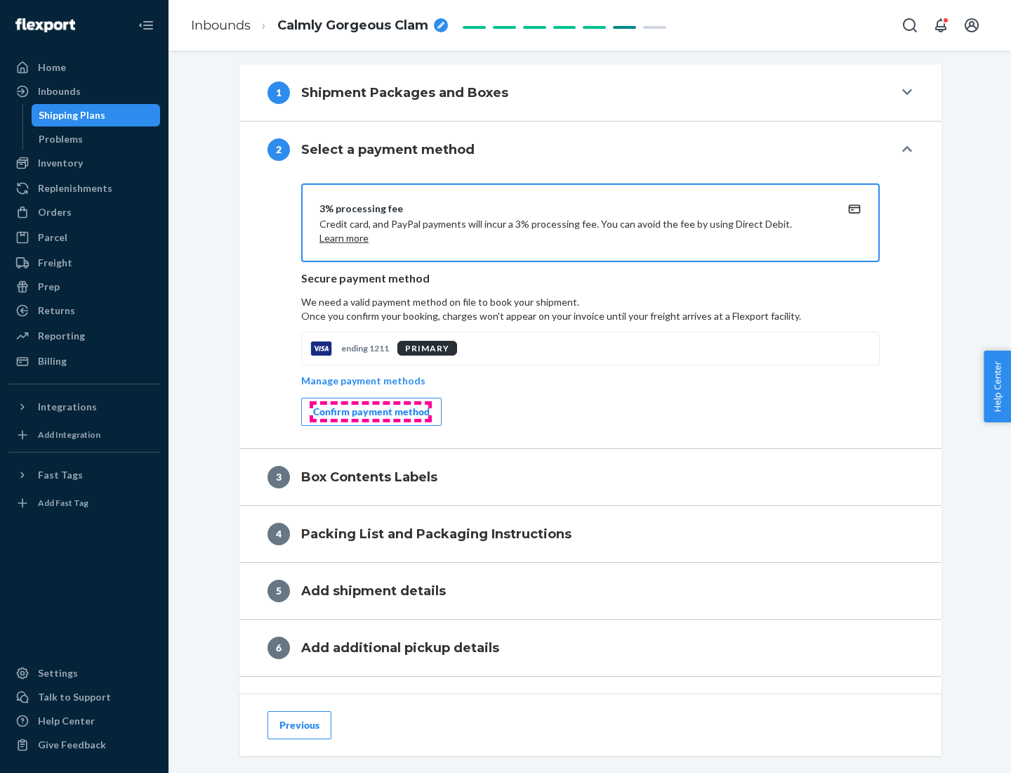
click at [370, 412] on div "Confirm payment method" at bounding box center [371, 412] width 117 height 14
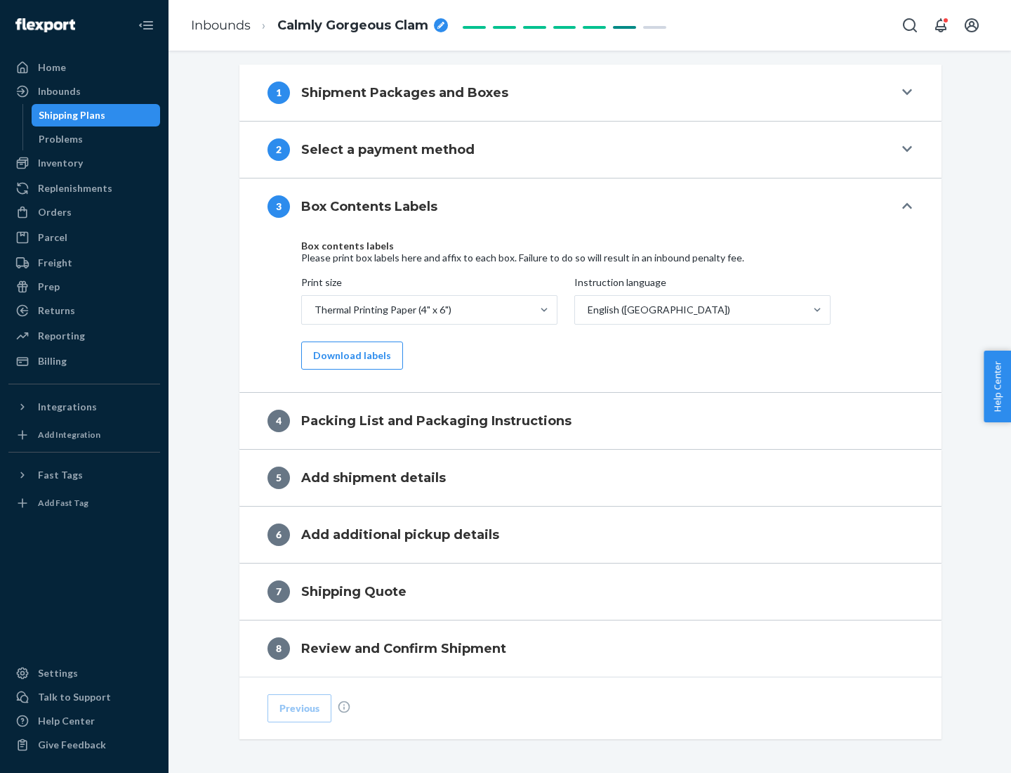
scroll to position [447, 0]
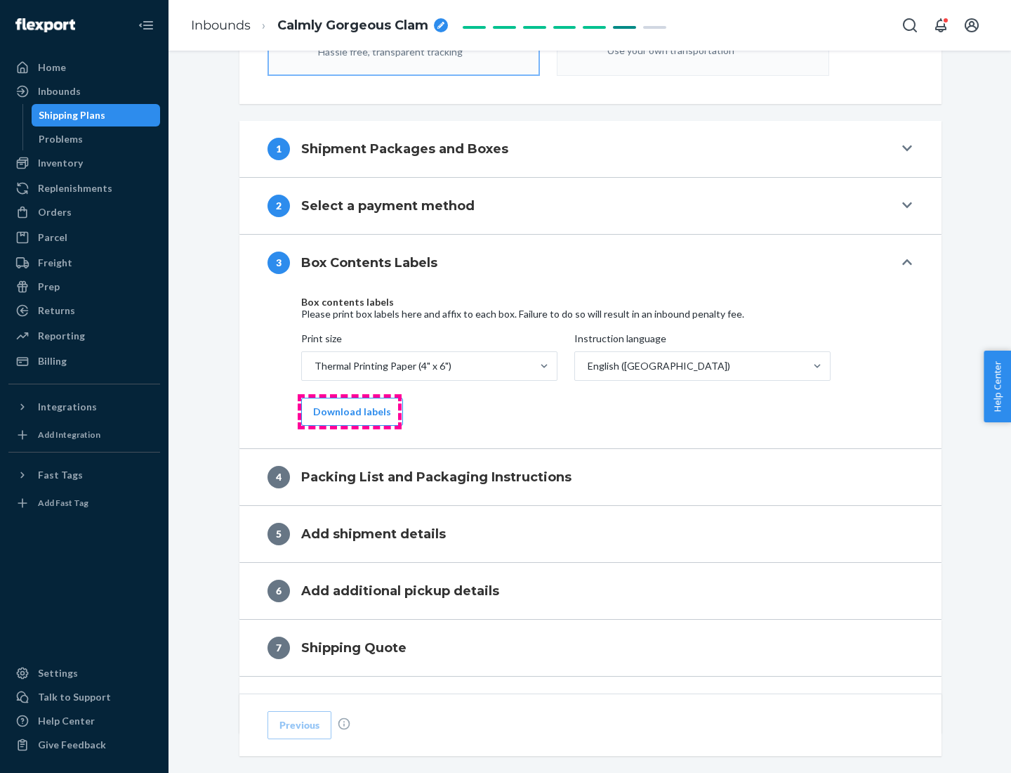
click at [349, 412] on button "Download labels" at bounding box center [352, 412] width 102 height 28
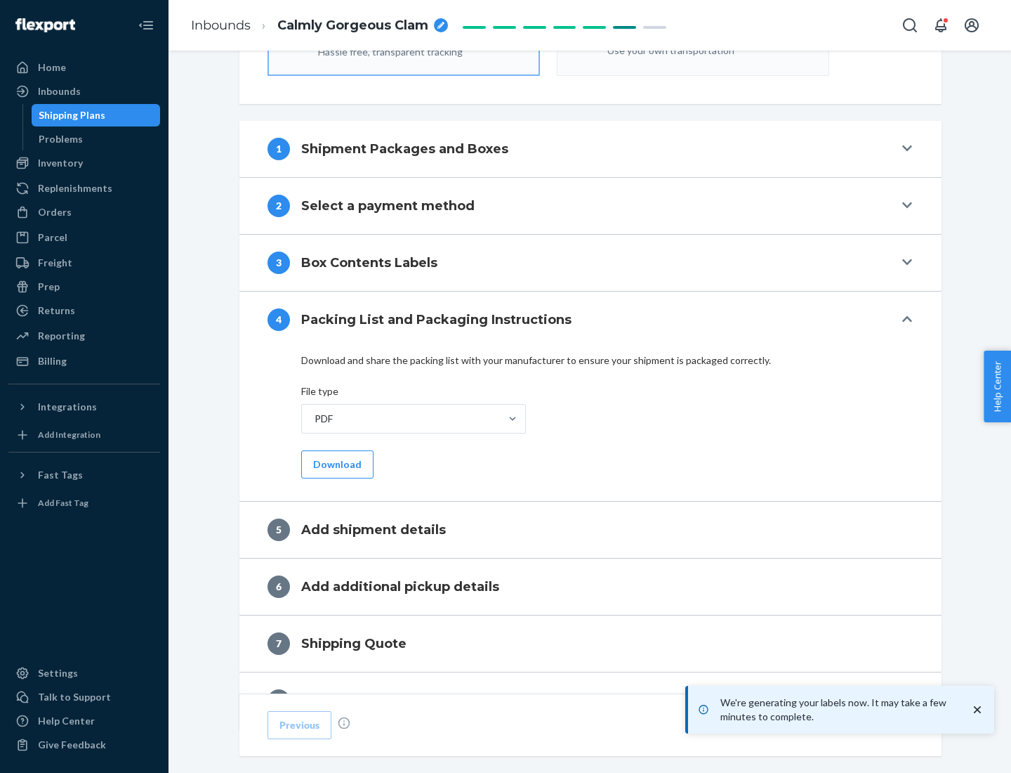
scroll to position [500, 0]
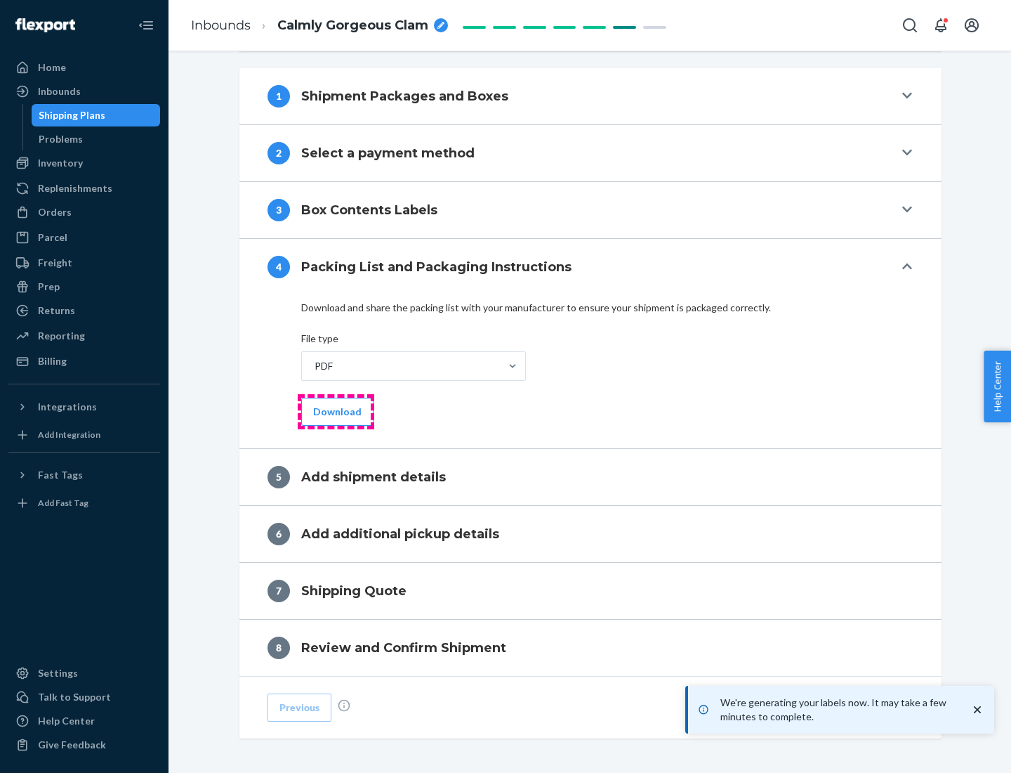
click at [336, 411] on button "Download" at bounding box center [337, 412] width 72 height 28
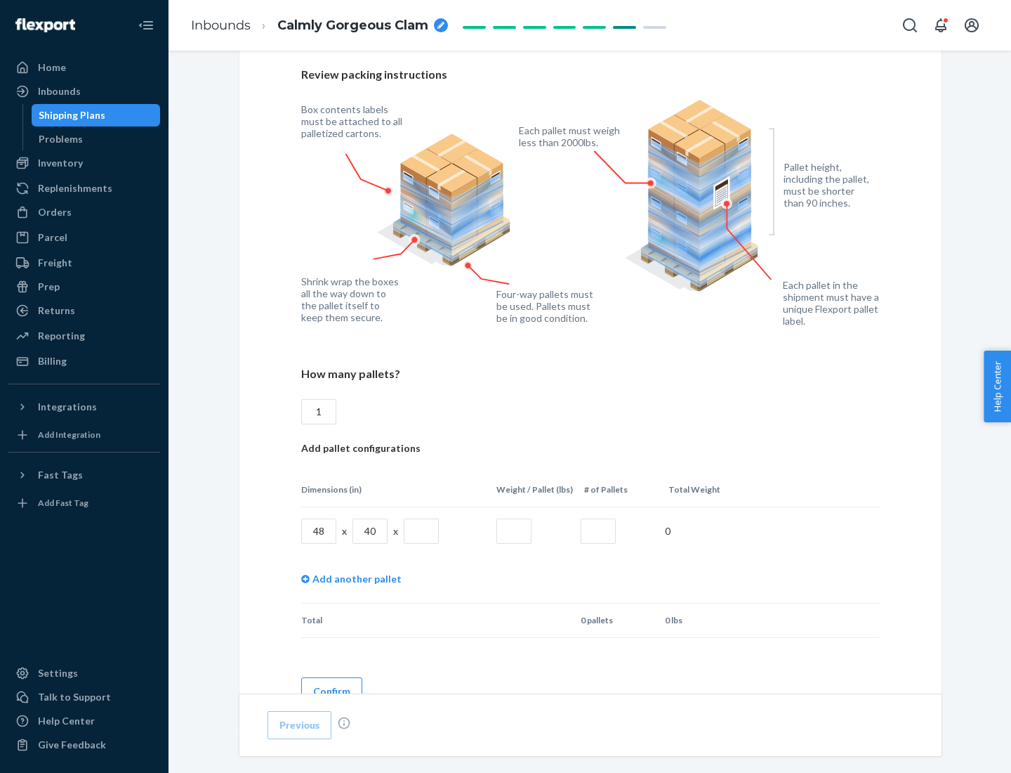
scroll to position [1020, 0]
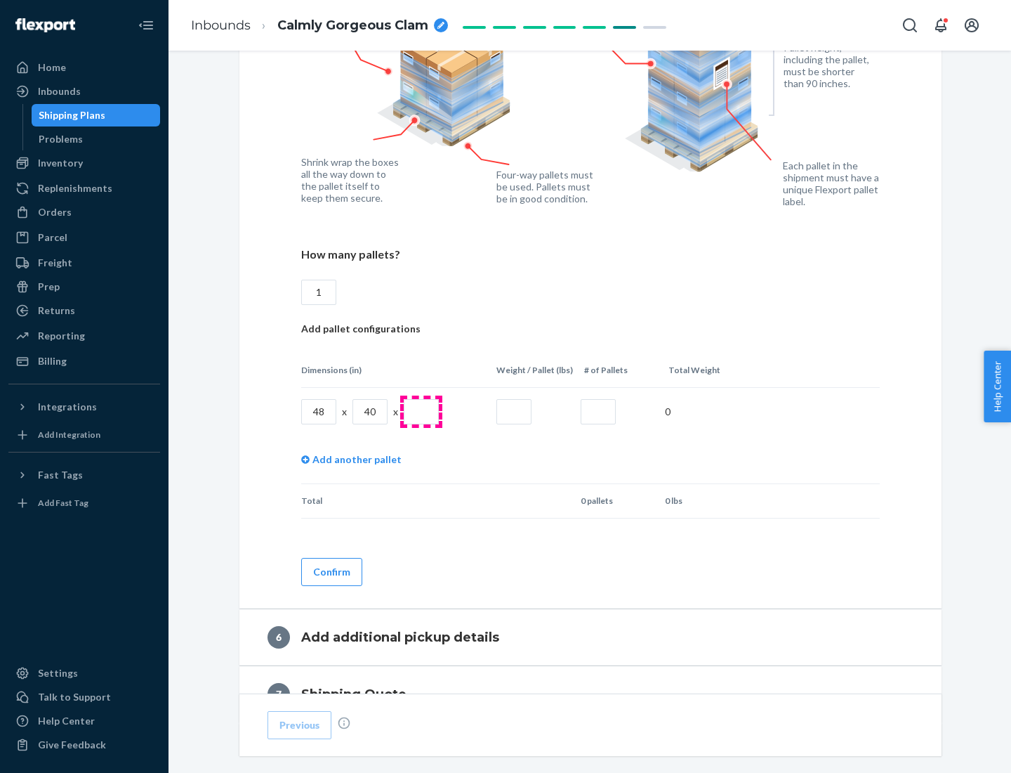
type input "1"
type input "40"
type input "200"
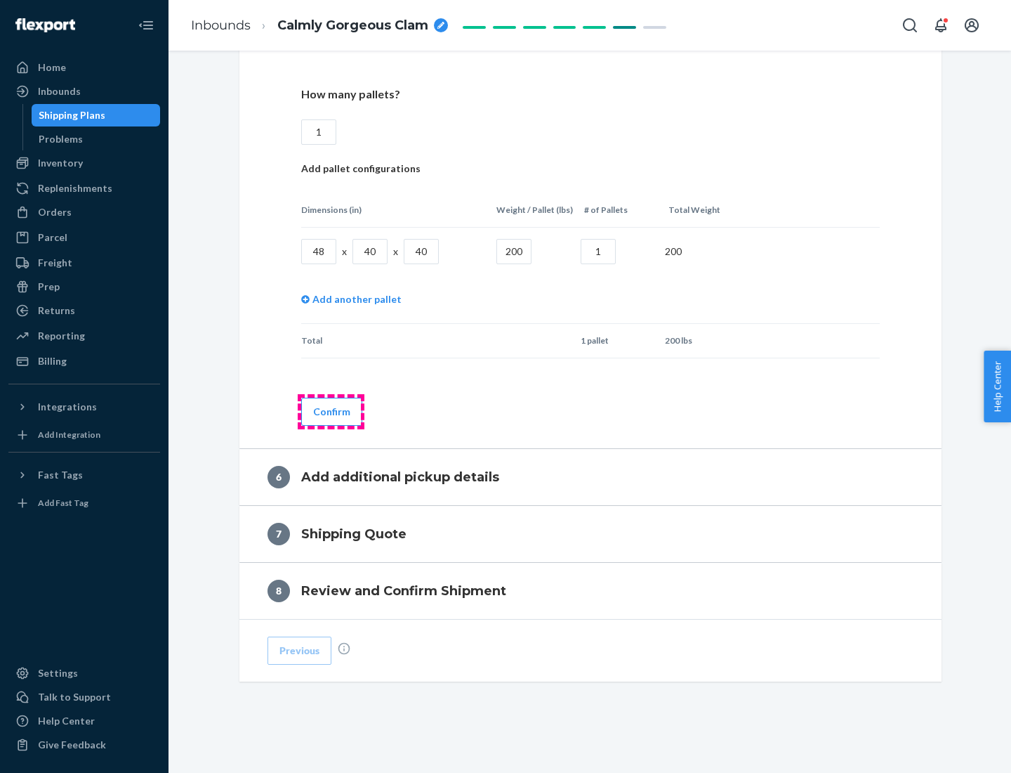
type input "1"
click at [331, 411] on button "Confirm" at bounding box center [331, 412] width 61 height 28
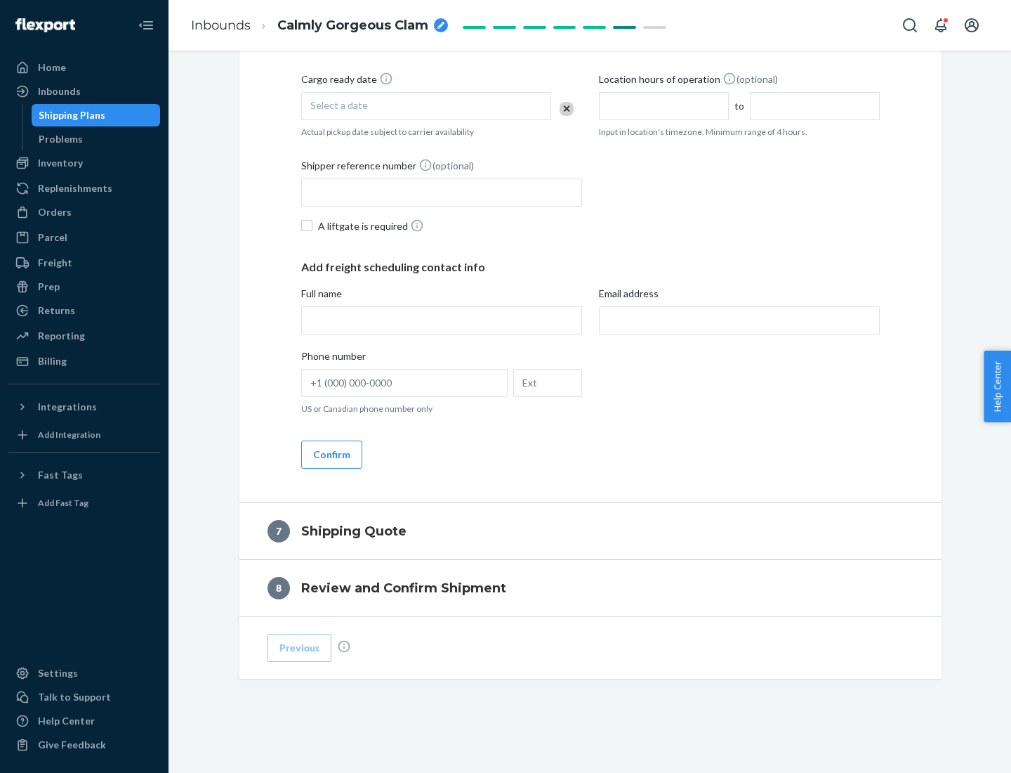
scroll to position [537, 0]
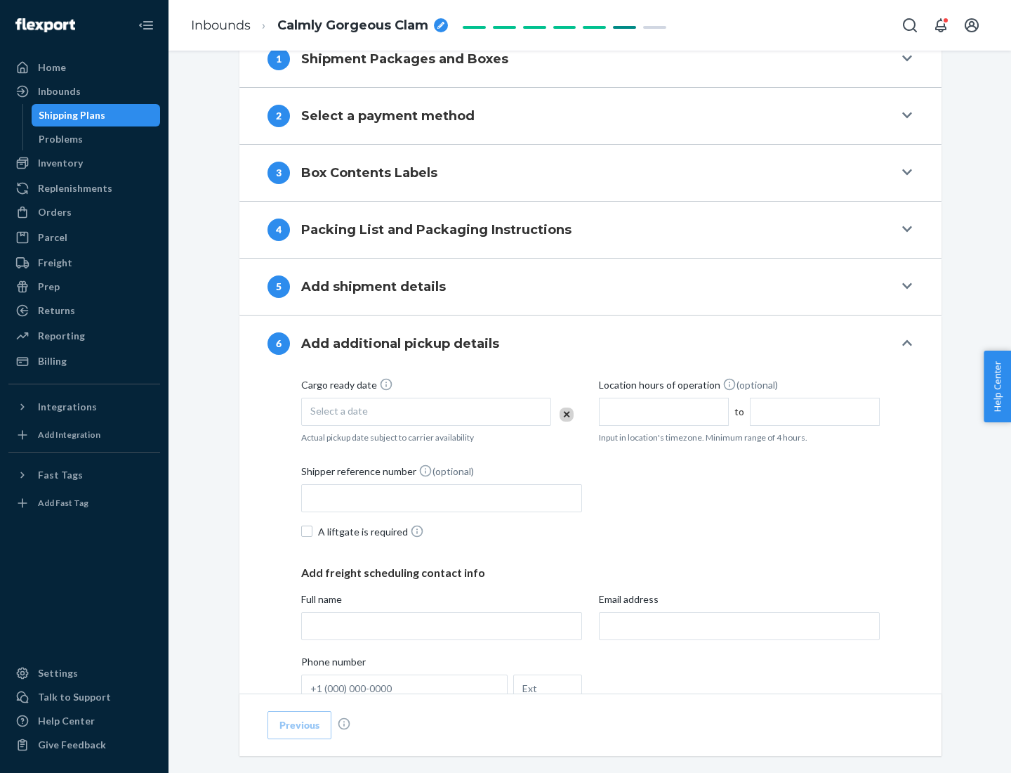
click at [426, 411] on div "Select a date" at bounding box center [426, 412] width 250 height 28
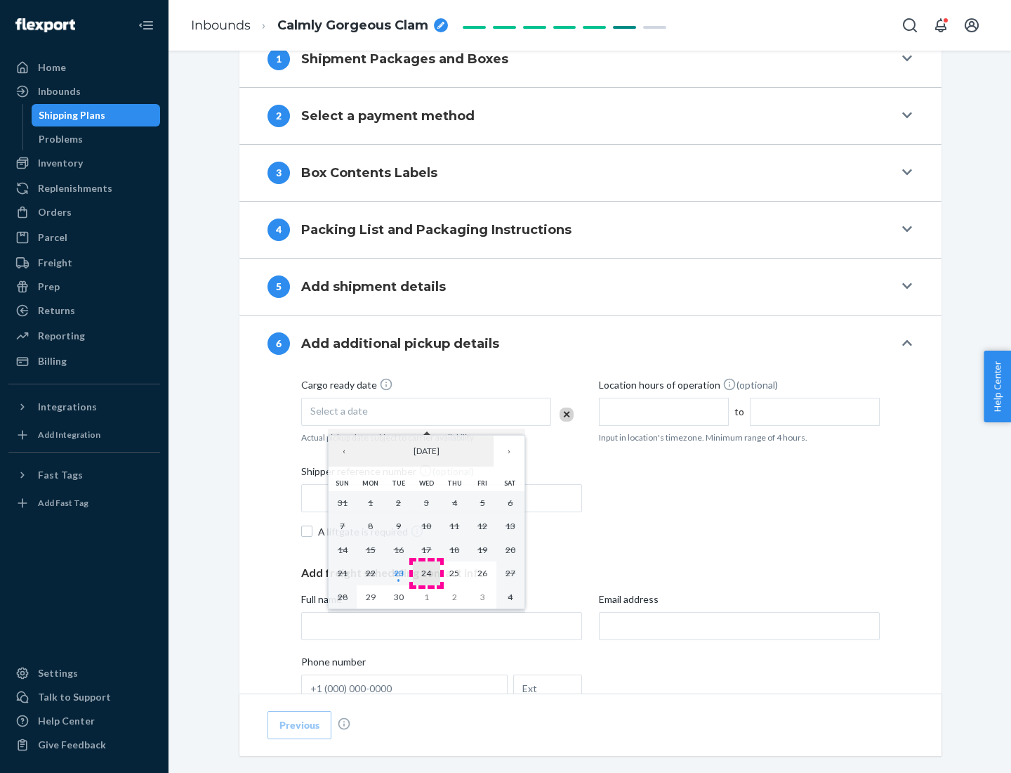
click at [426, 572] on abbr "24" at bounding box center [426, 572] width 10 height 11
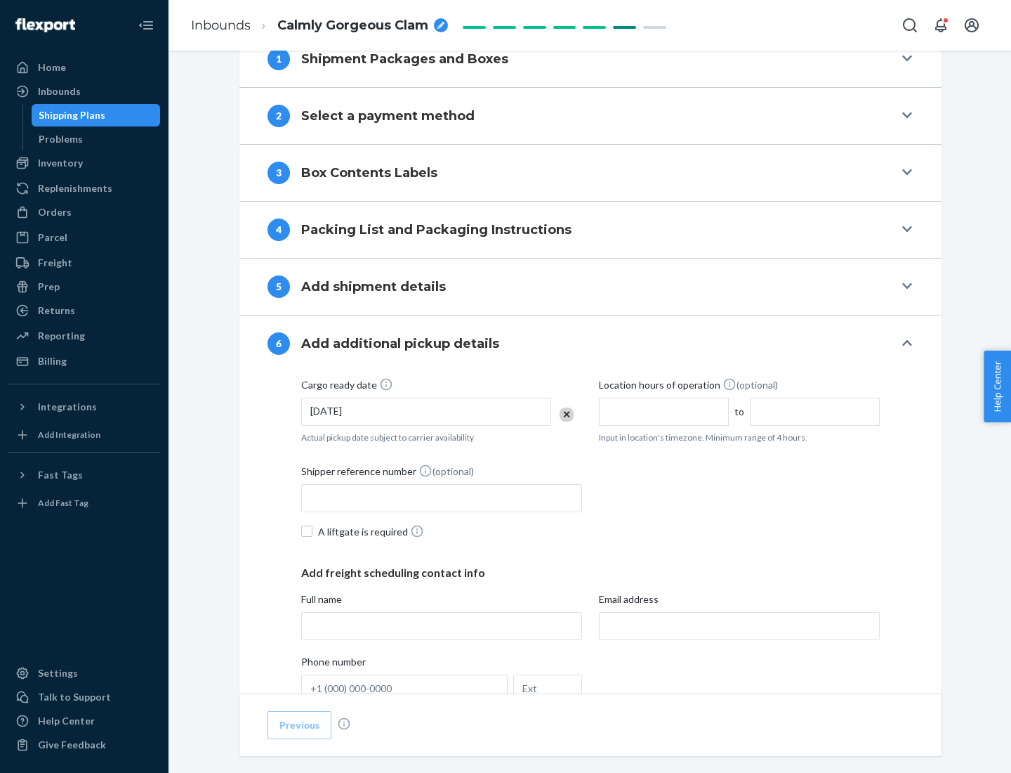
scroll to position [751, 0]
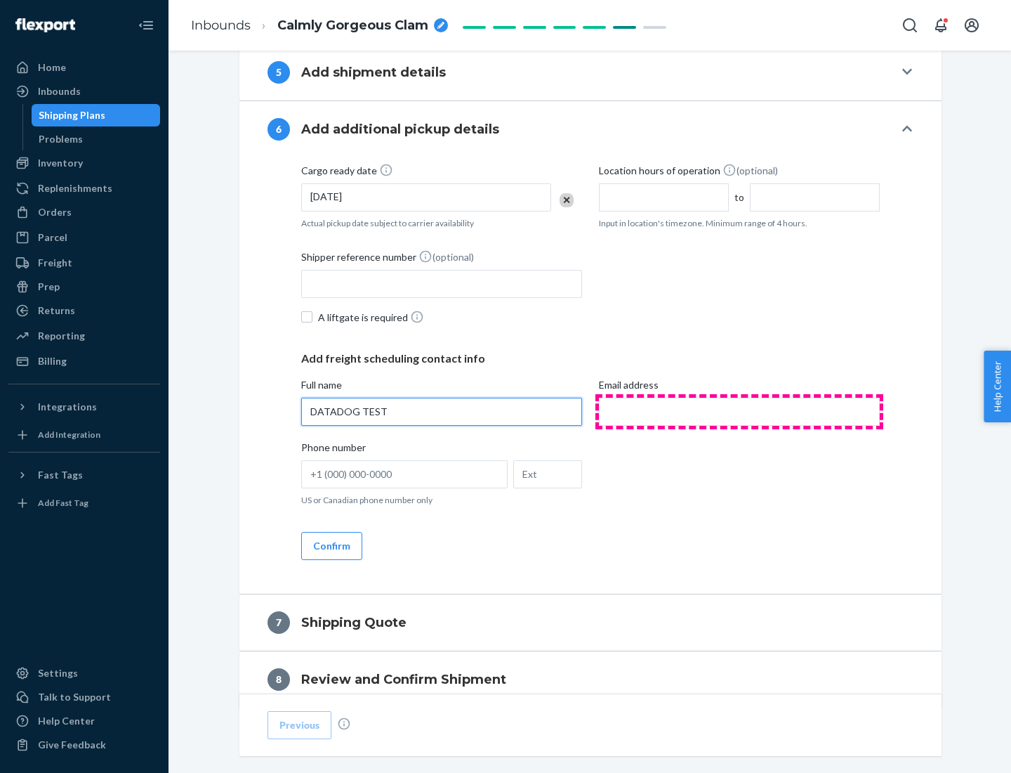
type input "DATADOG TEST"
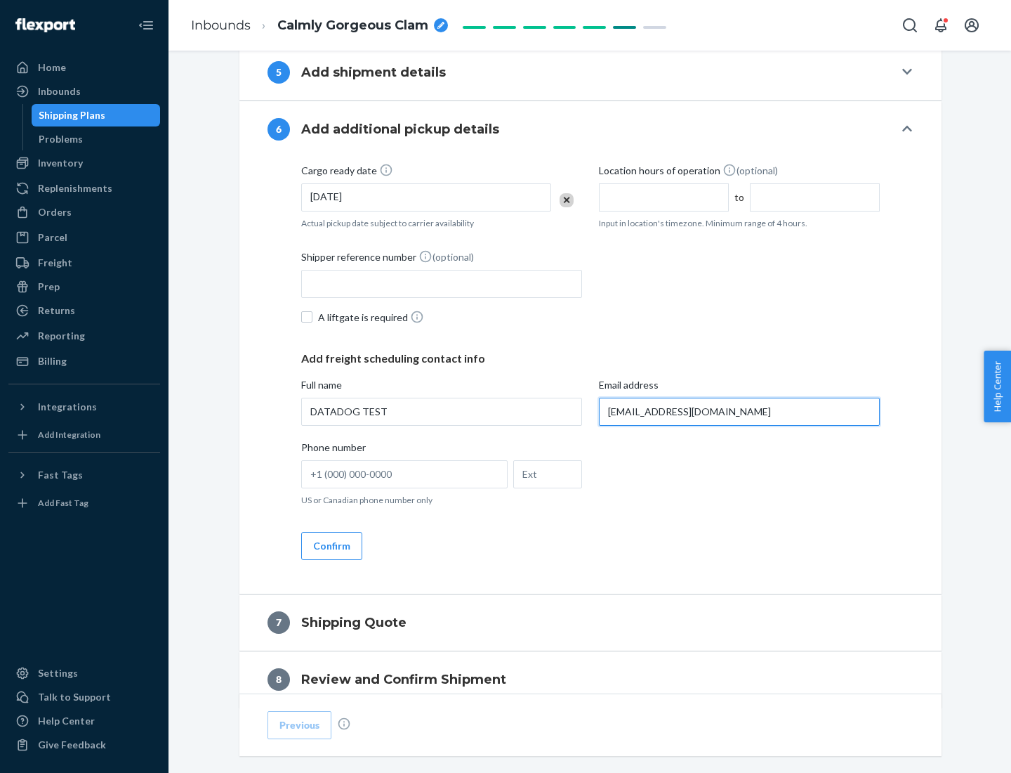
scroll to position [814, 0]
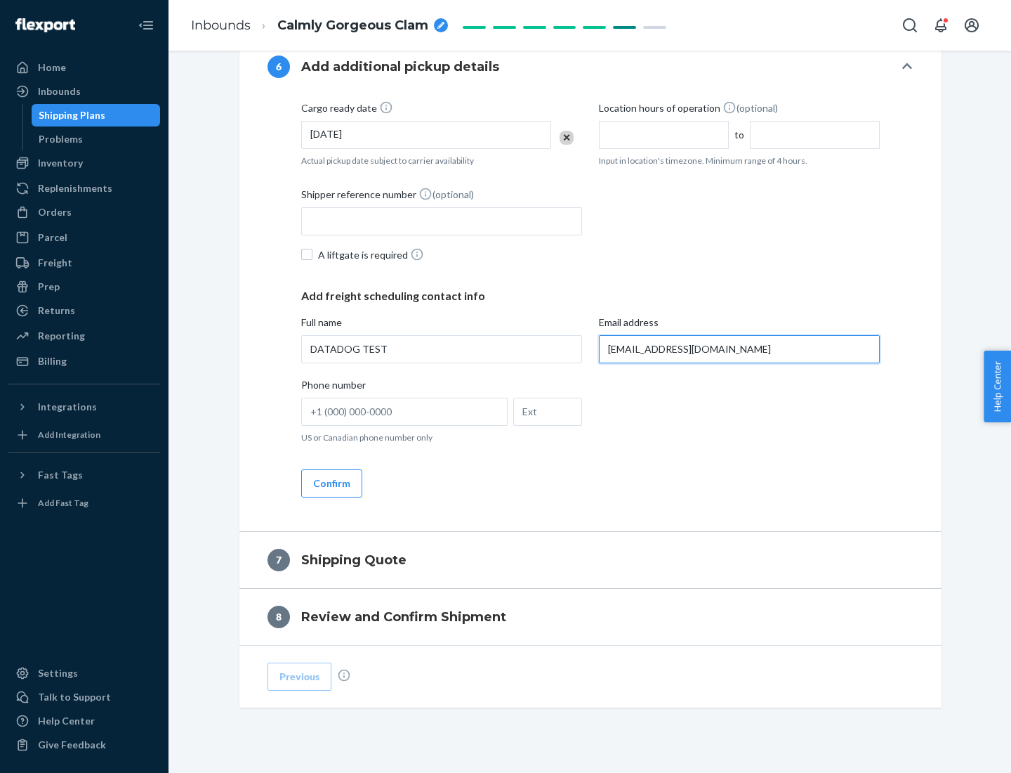
type input "[EMAIL_ADDRESS][DOMAIN_NAME]"
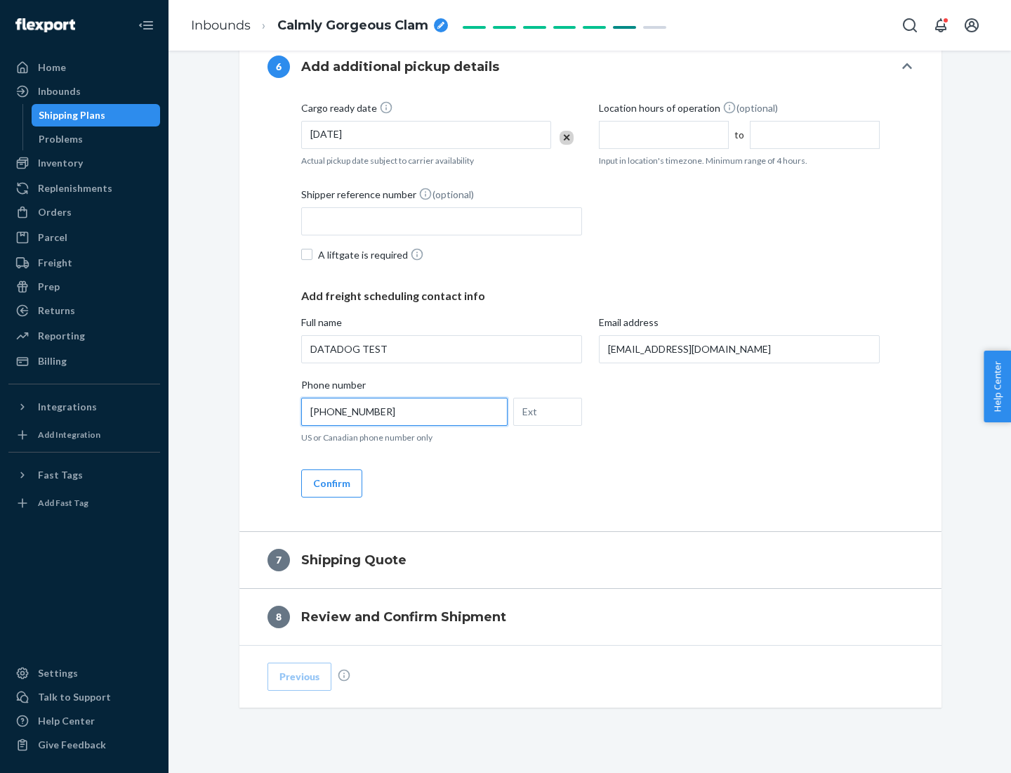
scroll to position [843, 0]
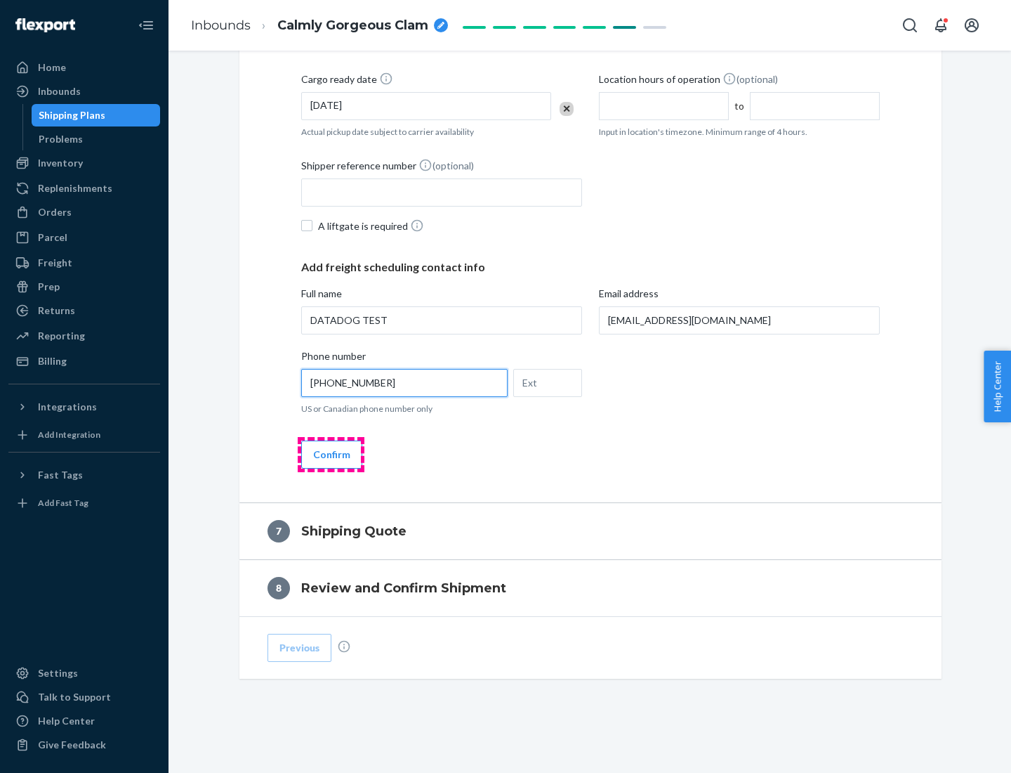
type input "[PHONE_NUMBER]"
click at [331, 454] on button "Confirm" at bounding box center [331, 454] width 61 height 28
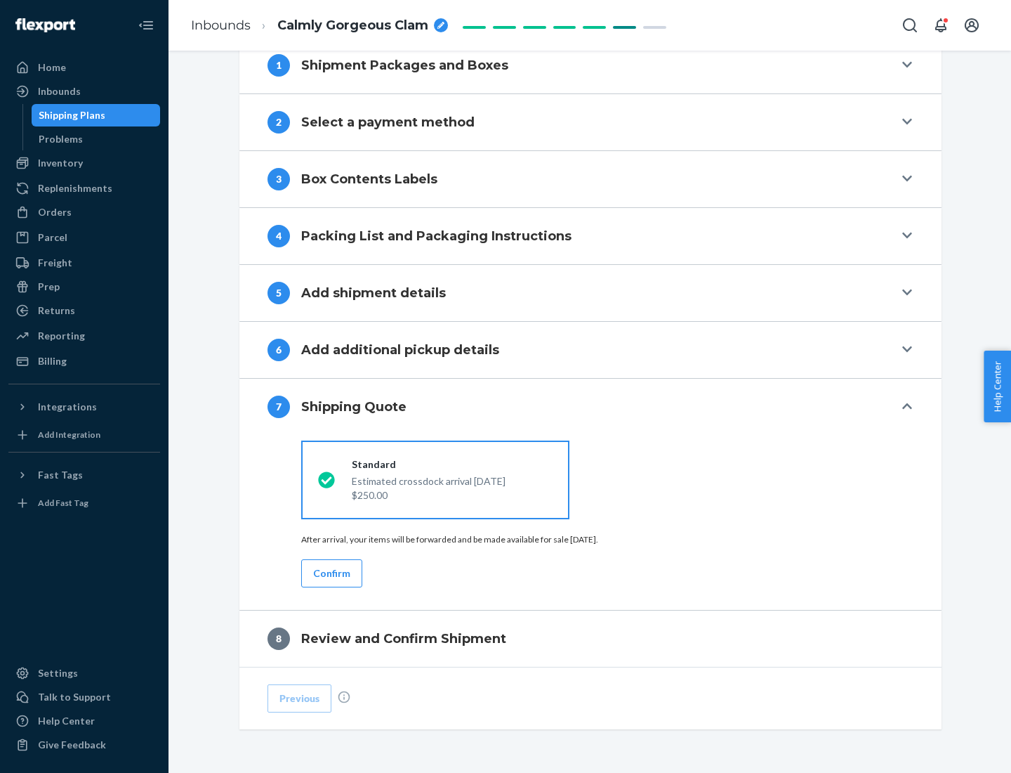
scroll to position [582, 0]
